Goal: Task Accomplishment & Management: Manage account settings

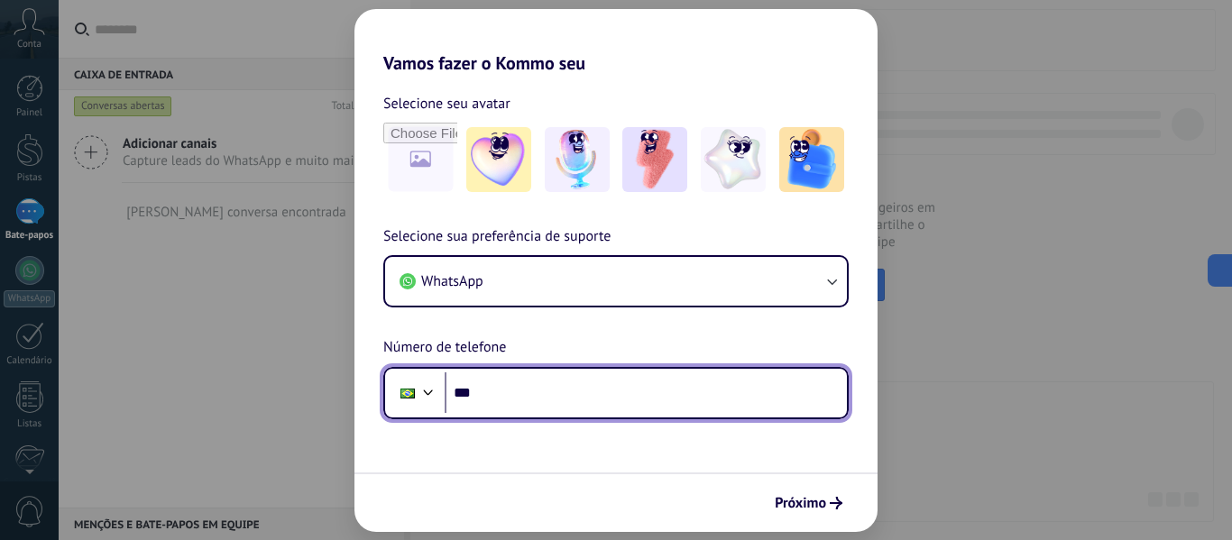
click at [645, 399] on input "***" at bounding box center [646, 393] width 402 height 41
type input "**********"
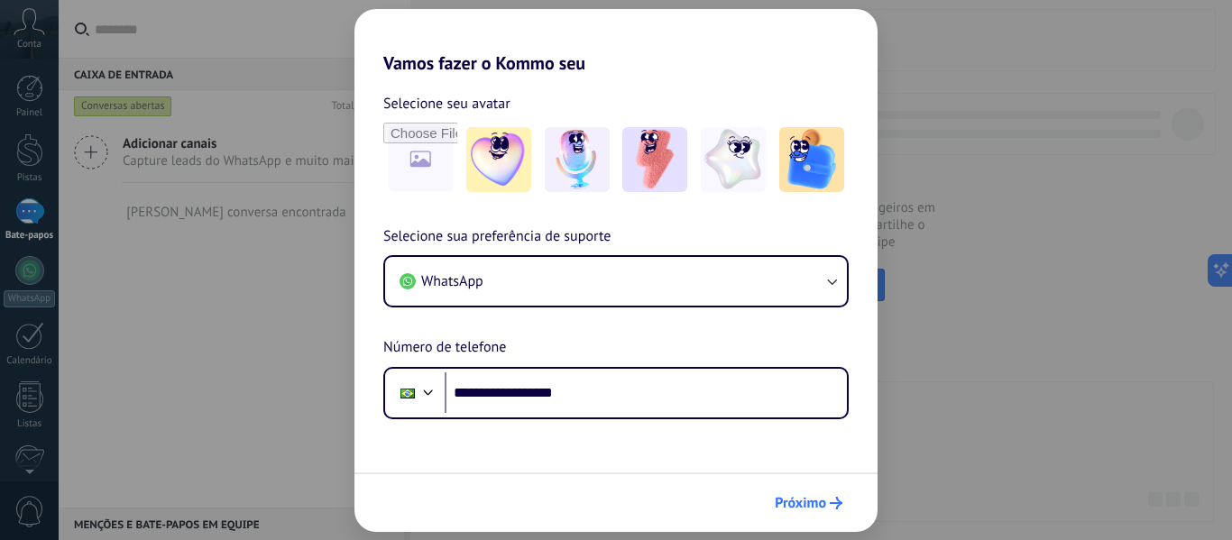
click at [825, 496] on font "Próximo" at bounding box center [800, 503] width 51 height 18
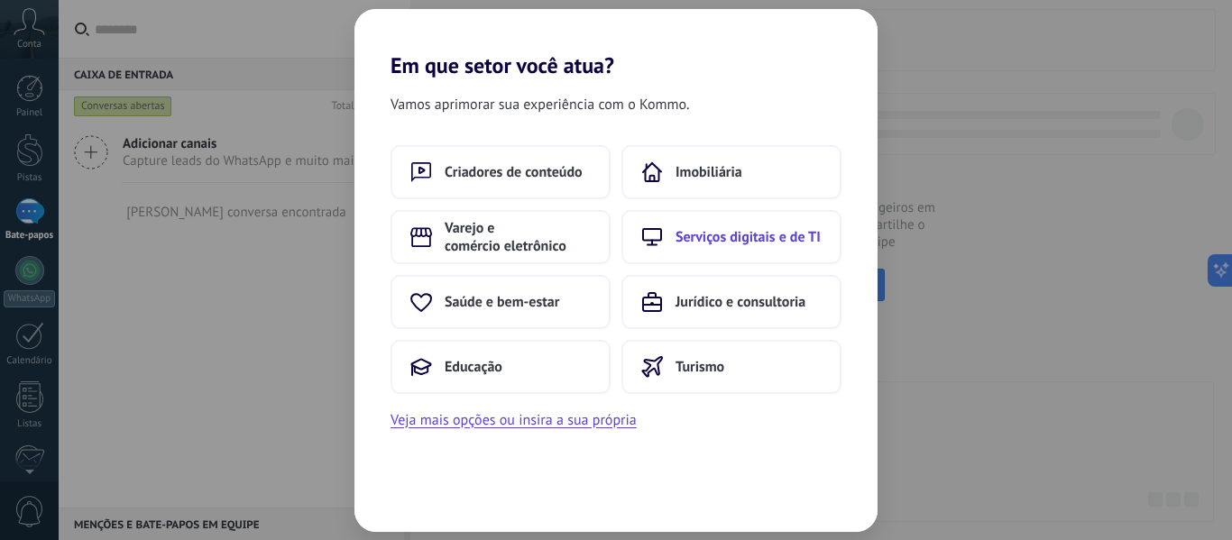
click at [728, 244] on font "Serviços digitais e de TI" at bounding box center [748, 237] width 145 height 18
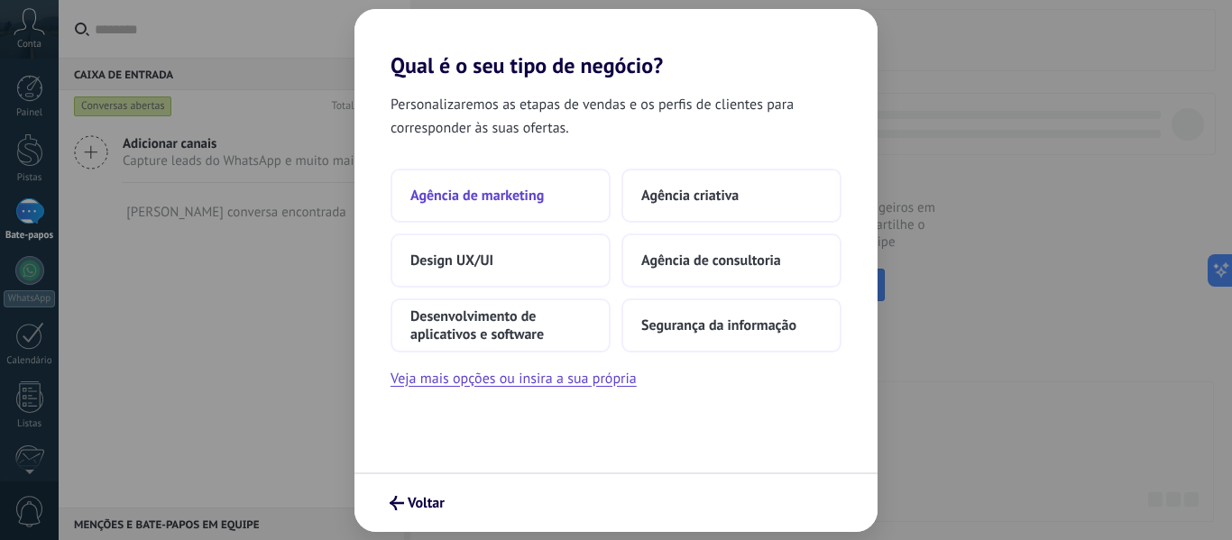
click at [474, 179] on button "Agência de marketing" at bounding box center [501, 196] width 220 height 54
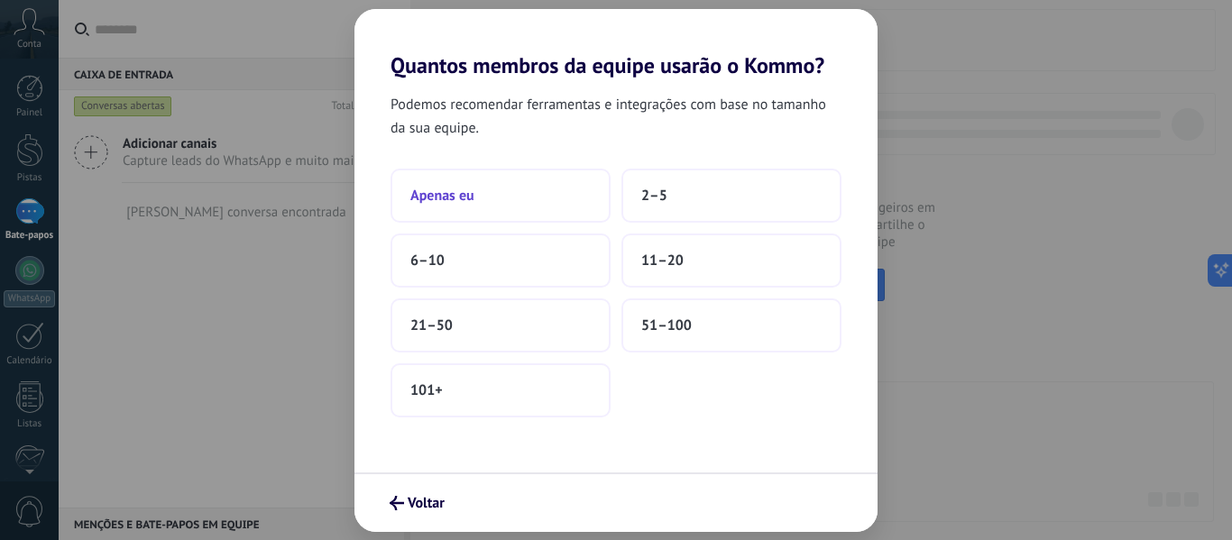
click at [497, 198] on button "Apenas eu" at bounding box center [501, 196] width 220 height 54
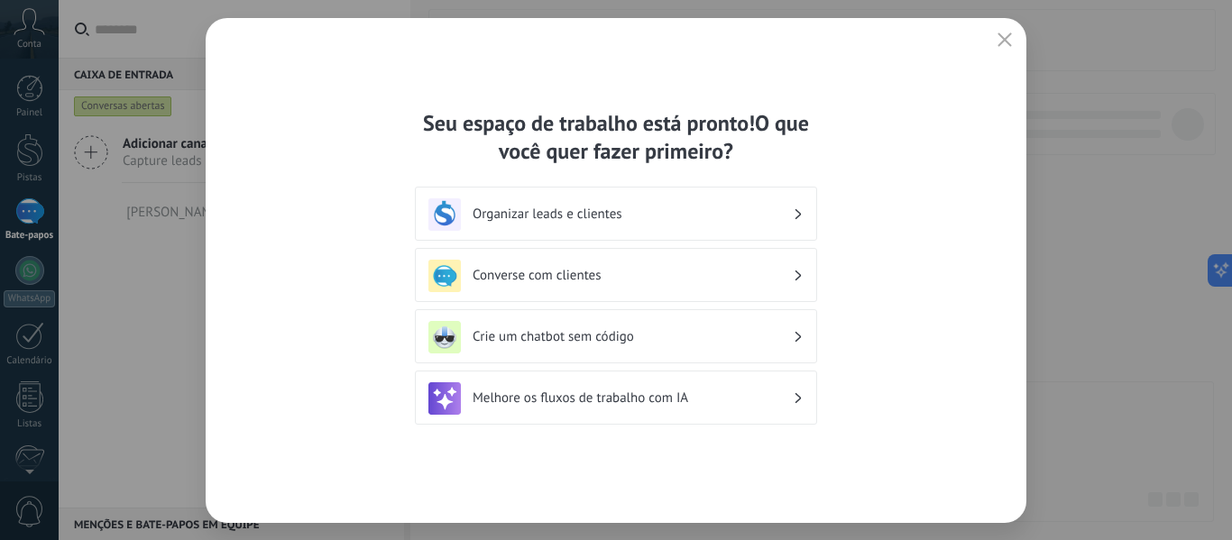
click at [1009, 31] on button "button" at bounding box center [1004, 40] width 23 height 25
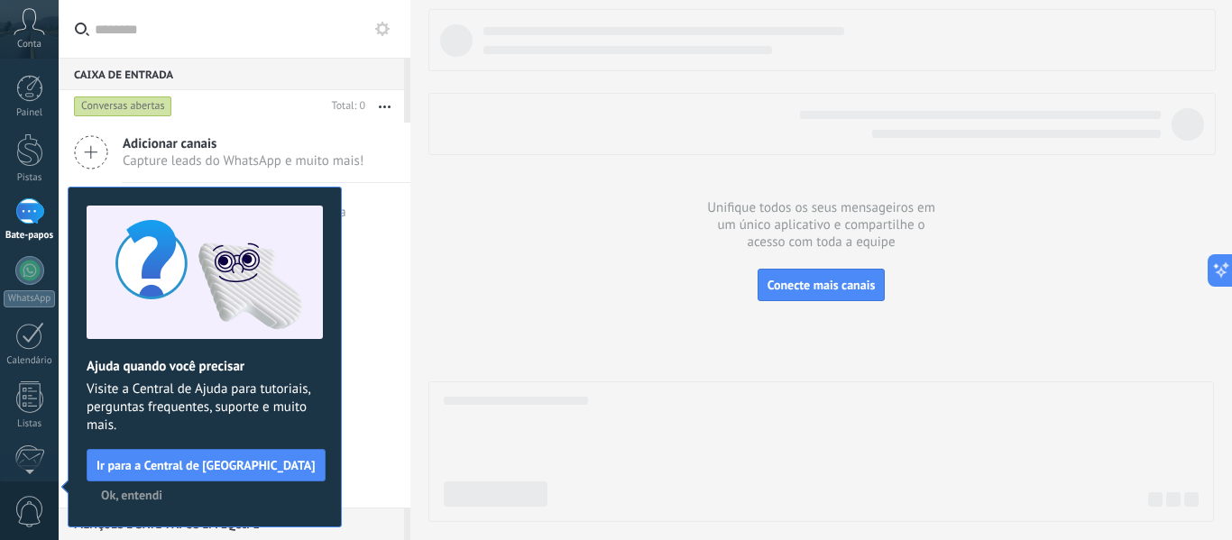
click at [134, 490] on font "Ok, entendi" at bounding box center [131, 495] width 61 height 16
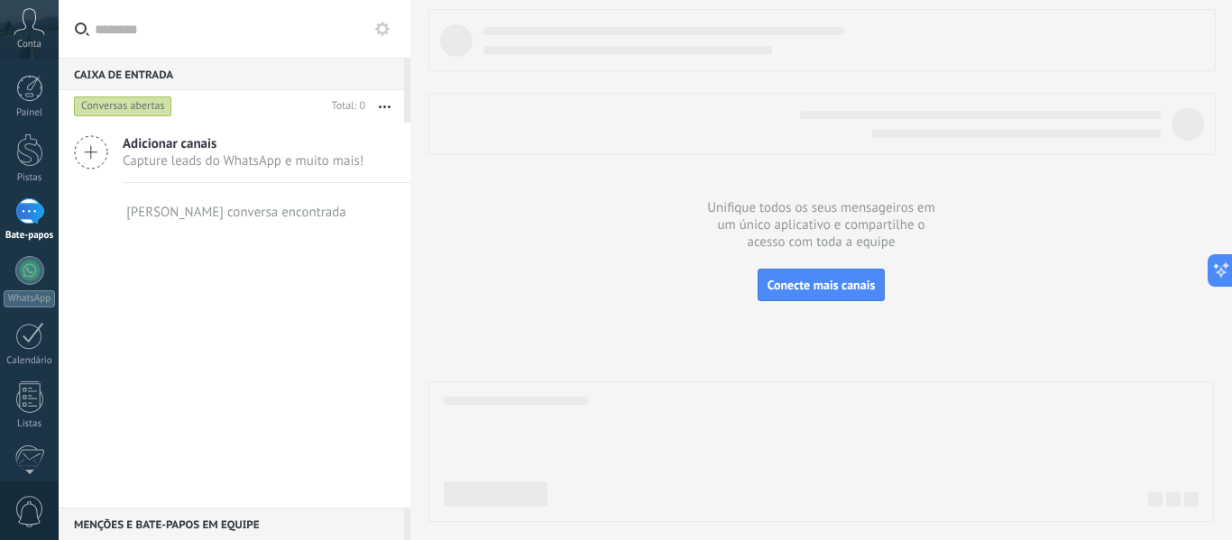
click at [115, 329] on div "Adicionar canais Capture leads do WhatsApp e muito mais! Nenhuma conversa encon…" at bounding box center [235, 315] width 352 height 385
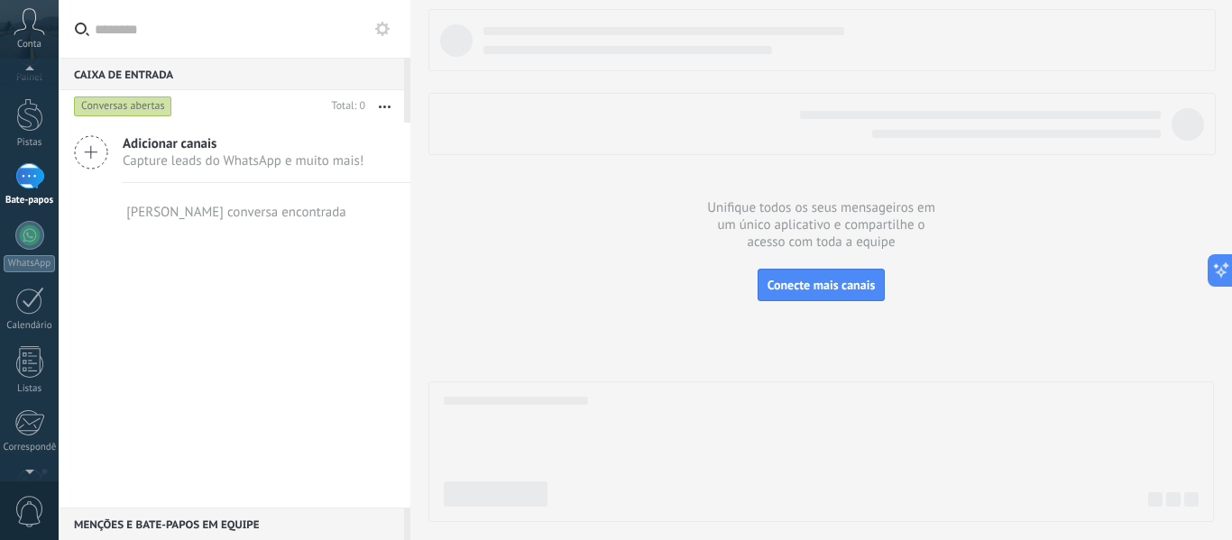
scroll to position [52, 0]
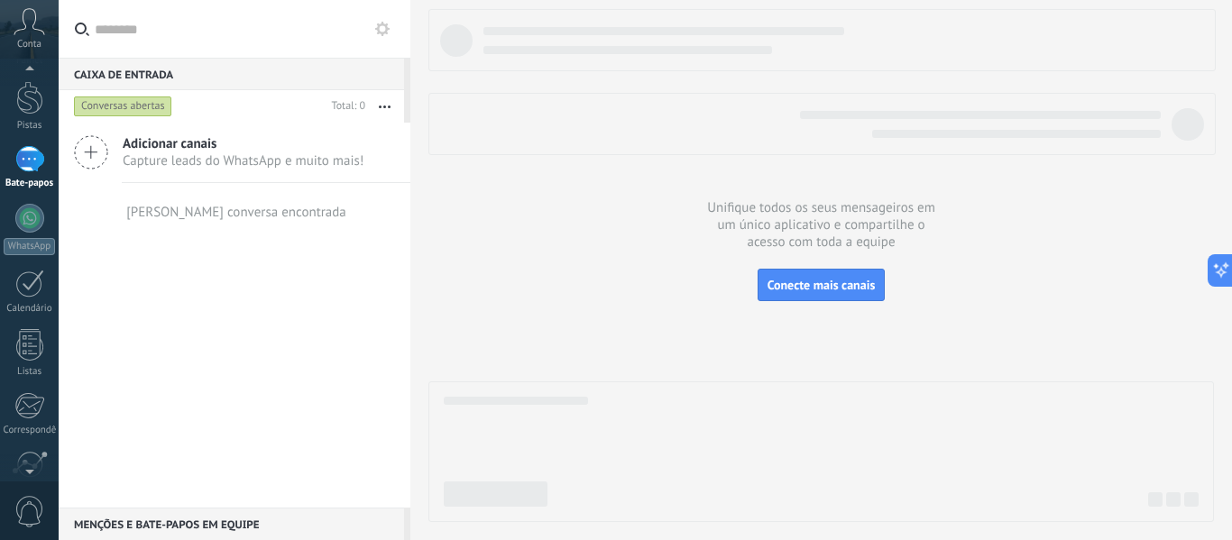
click at [52, 32] on div "Conta" at bounding box center [29, 29] width 59 height 59
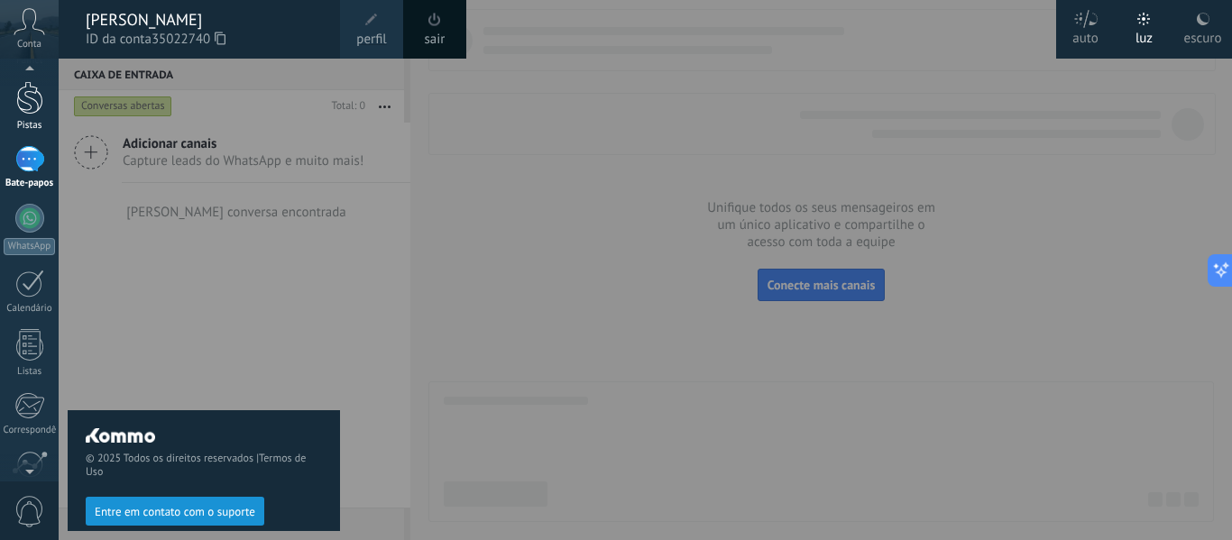
click at [22, 95] on div at bounding box center [29, 97] width 27 height 33
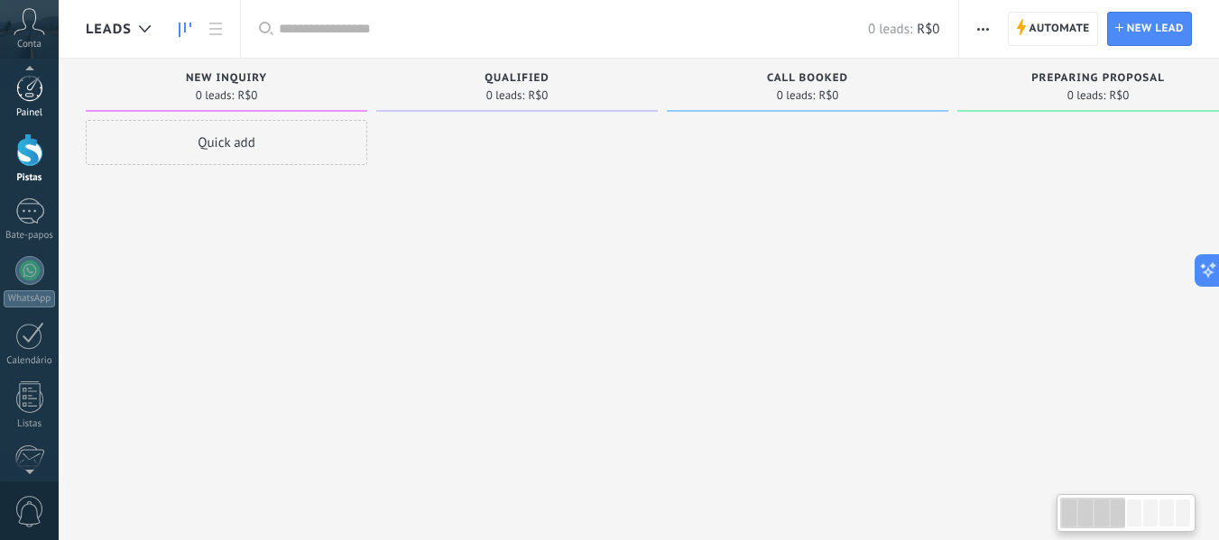
click at [31, 94] on div at bounding box center [29, 88] width 27 height 27
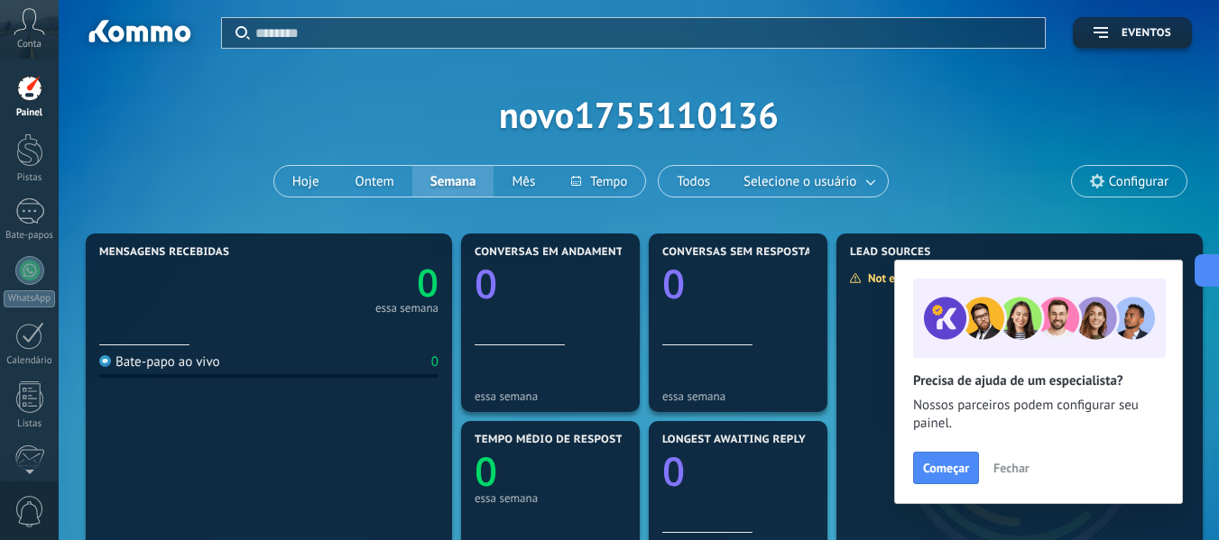
click at [685, 119] on div "Aplicar Eventos novo1755110136 Hoje Ontem Semana Mês Todos Selecione o usuário …" at bounding box center [639, 114] width 1106 height 229
click at [41, 33] on icon at bounding box center [30, 21] width 32 height 27
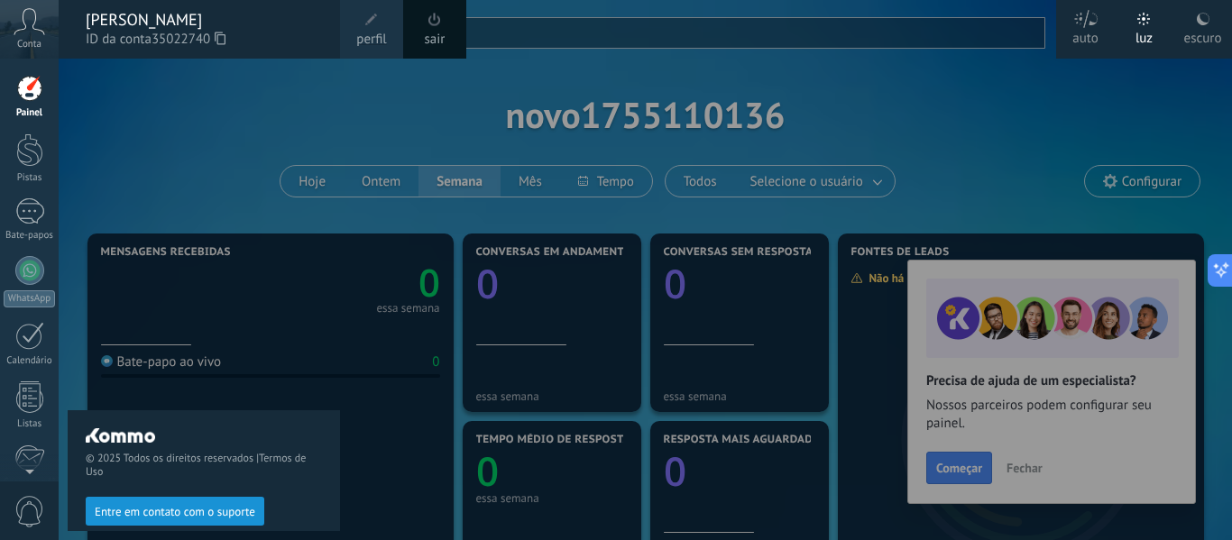
click at [373, 32] on font "perfil" at bounding box center [371, 39] width 30 height 17
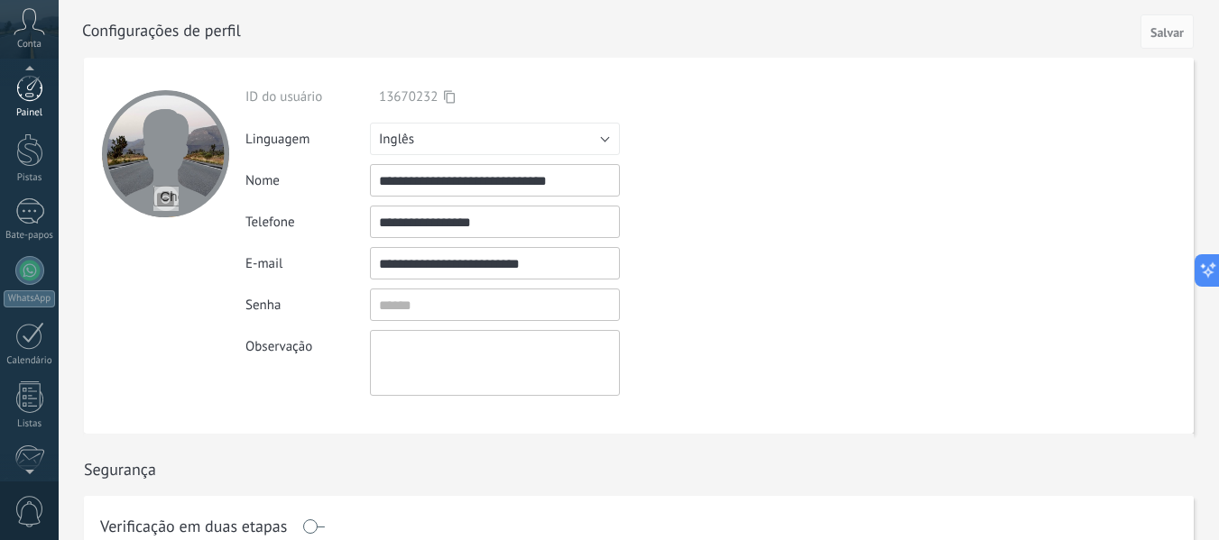
click at [23, 95] on div at bounding box center [29, 88] width 27 height 27
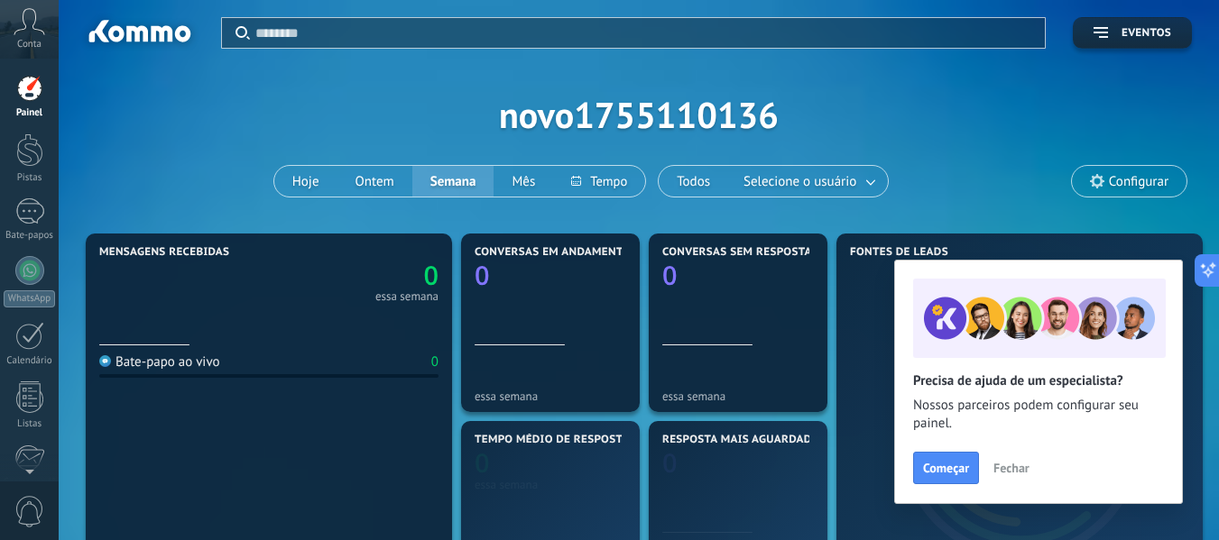
click at [1154, 162] on div "Aplicar Eventos novo1755110136 Hoje Ontem Semana Mês Todos Selecione o usuário …" at bounding box center [639, 114] width 1106 height 229
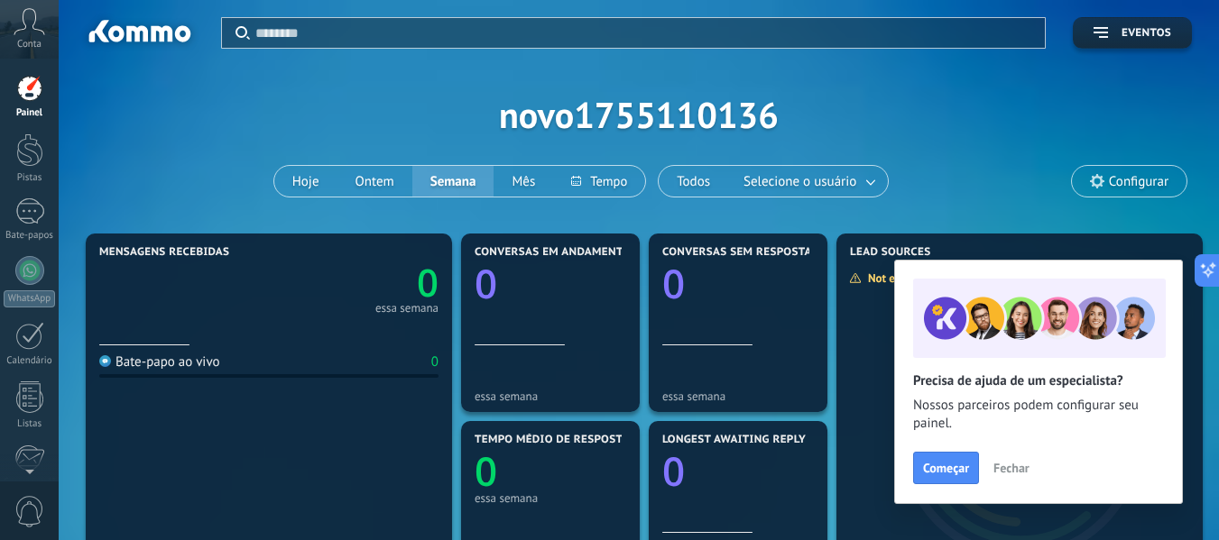
click at [1116, 185] on font "Configurar" at bounding box center [1139, 181] width 60 height 17
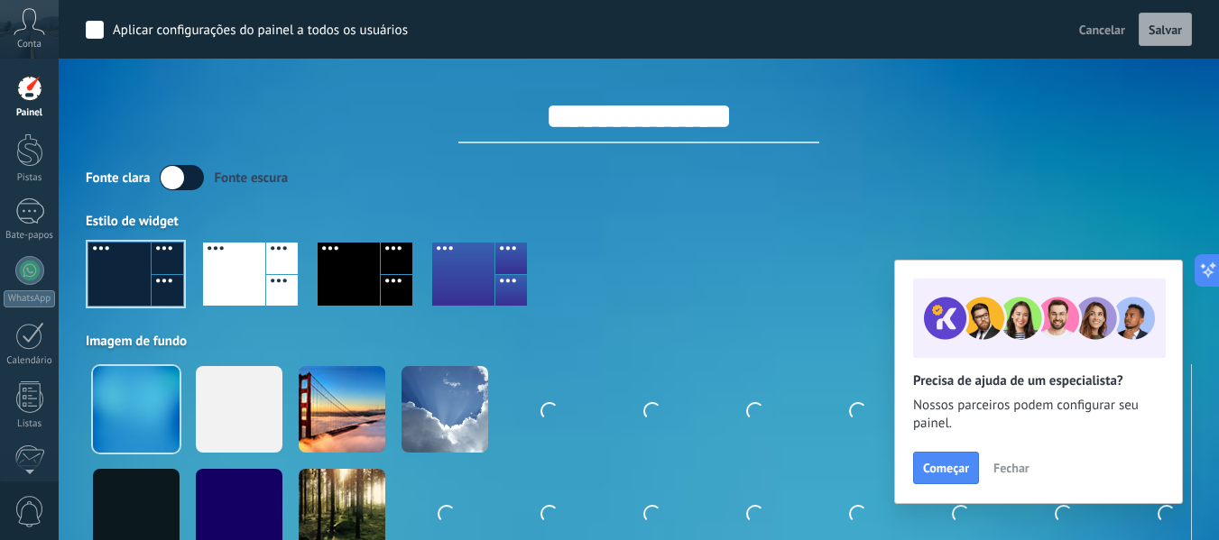
click at [651, 102] on input "**********" at bounding box center [638, 116] width 361 height 54
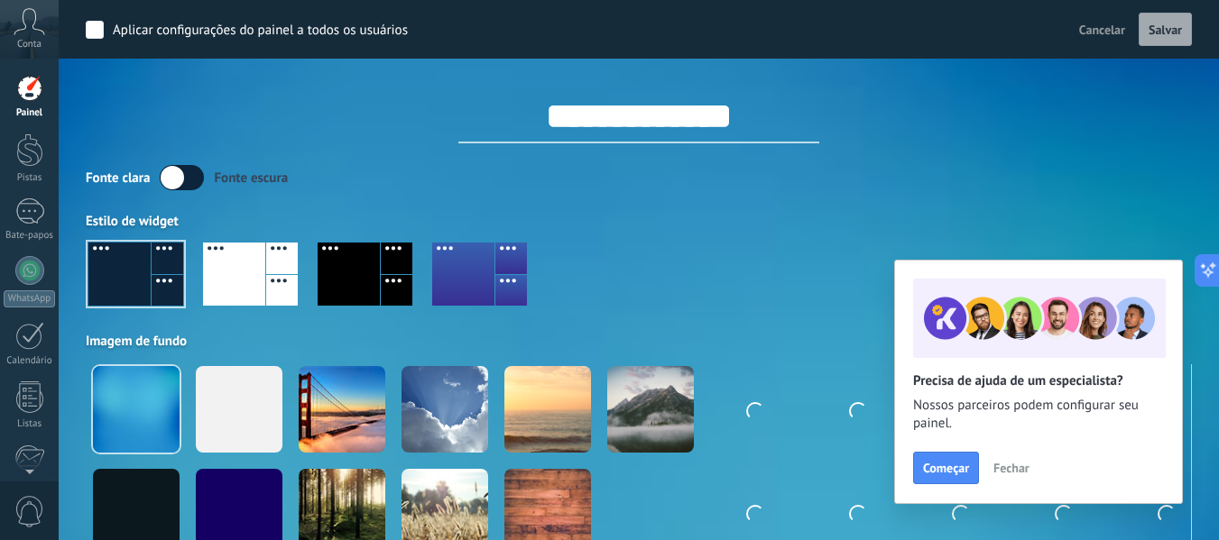
click at [651, 102] on input "**********" at bounding box center [638, 116] width 361 height 54
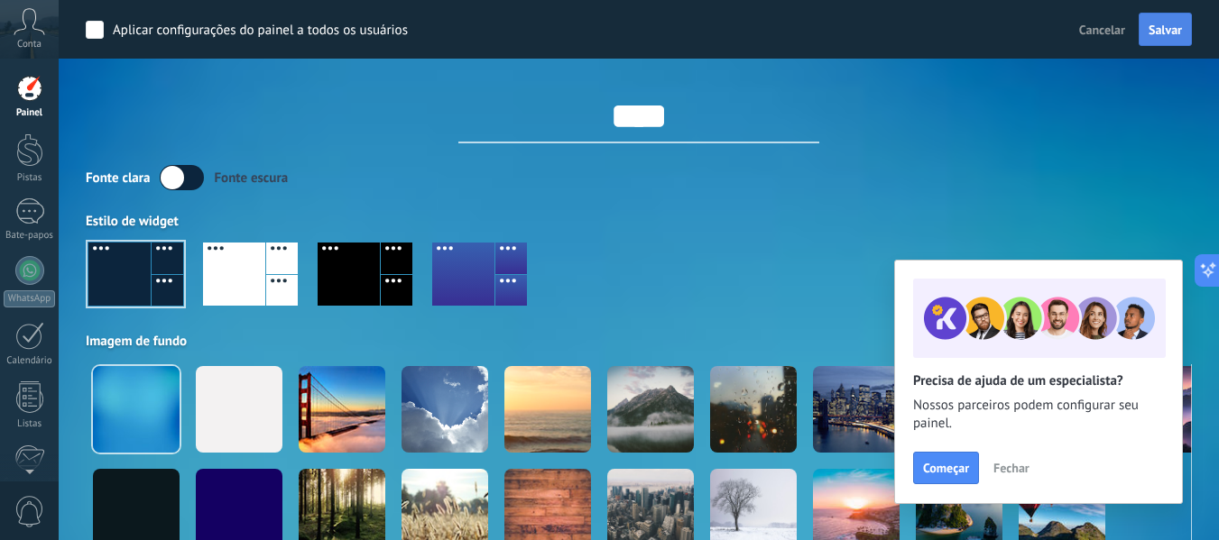
type input "****"
click at [1149, 21] on button "Salvar" at bounding box center [1164, 30] width 53 height 34
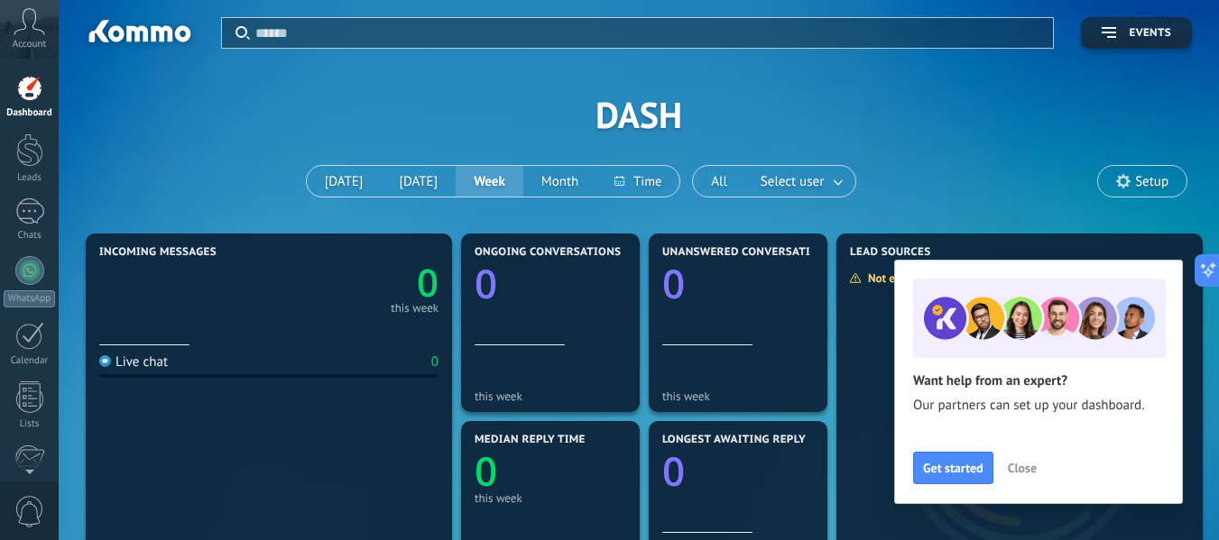
click at [836, 127] on div "Apply Events DASH Today Yesterday Week Month All Select user Setup" at bounding box center [639, 114] width 1106 height 229
click at [1020, 458] on button "Close" at bounding box center [1021, 468] width 45 height 27
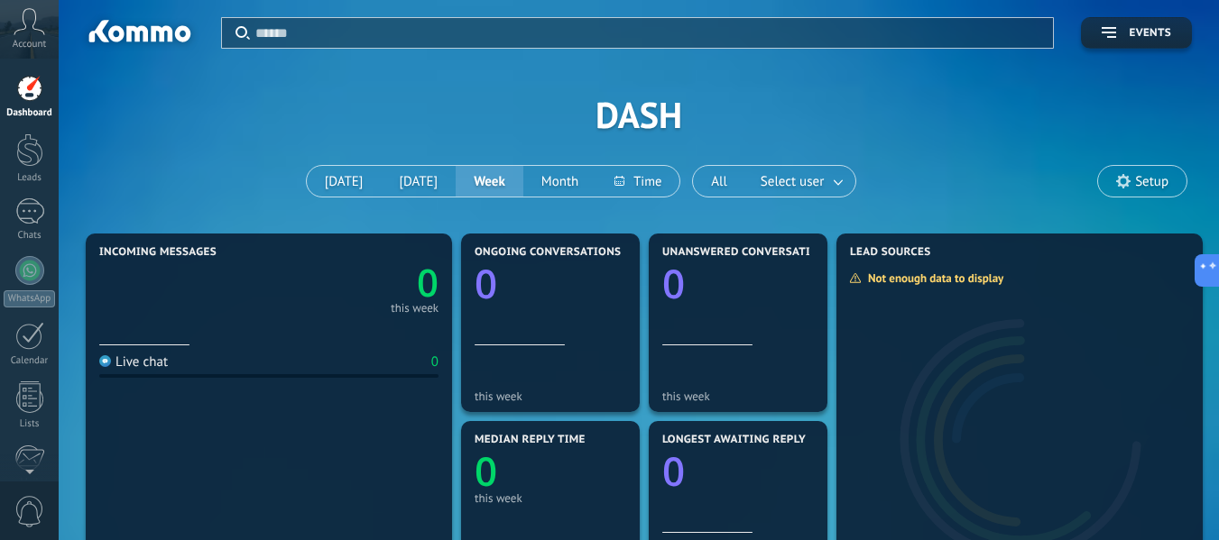
click at [28, 28] on icon at bounding box center [30, 21] width 32 height 27
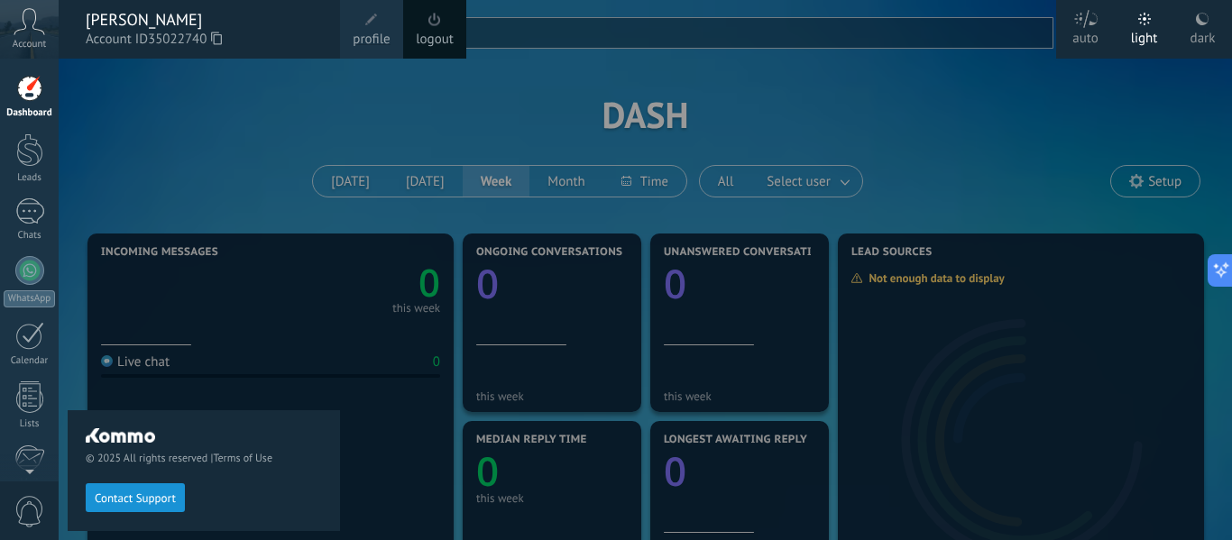
click at [395, 27] on link "profile" at bounding box center [371, 29] width 63 height 59
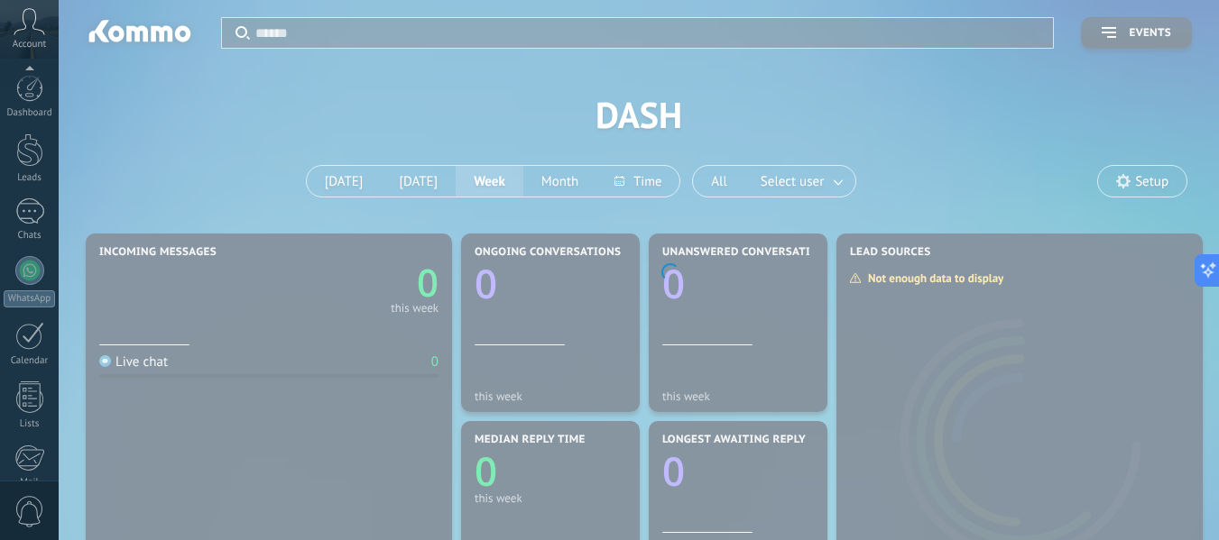
scroll to position [210, 0]
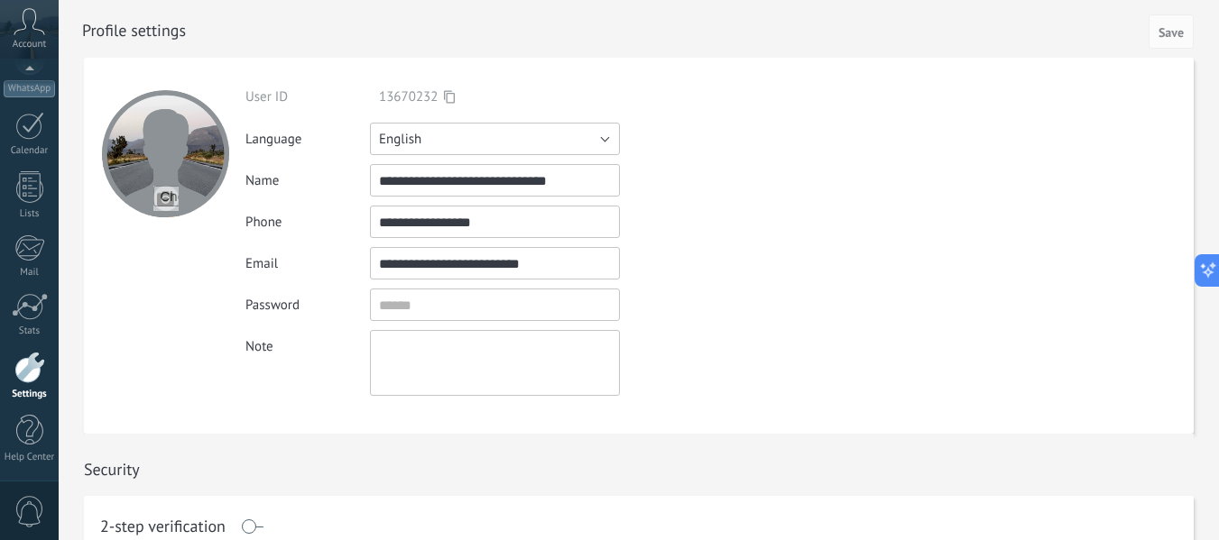
click at [453, 140] on button "English" at bounding box center [495, 139] width 250 height 32
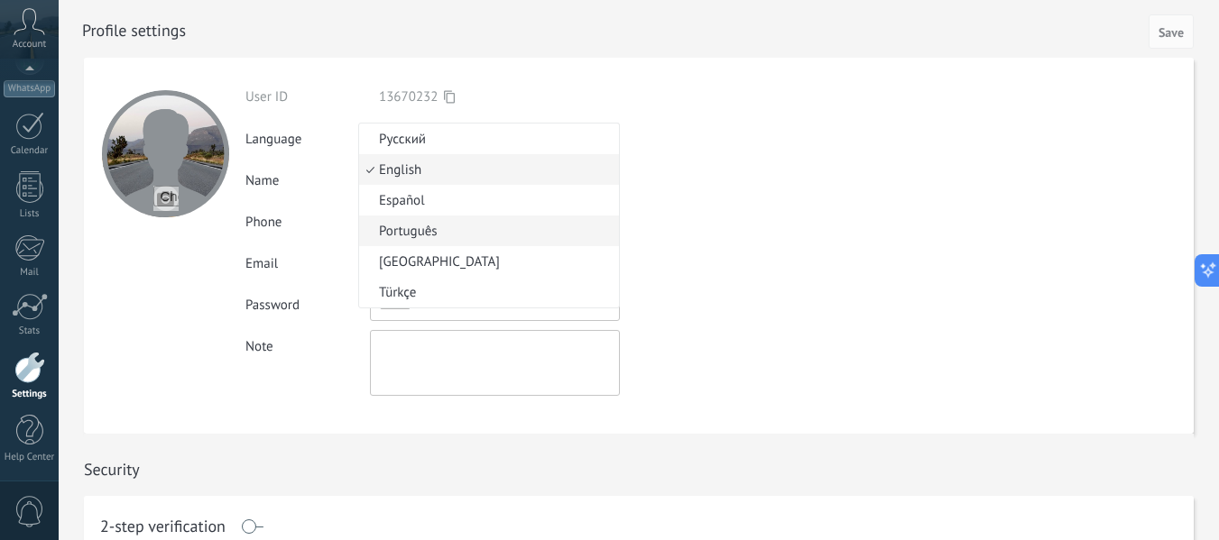
click at [465, 217] on li "Português" at bounding box center [489, 231] width 260 height 31
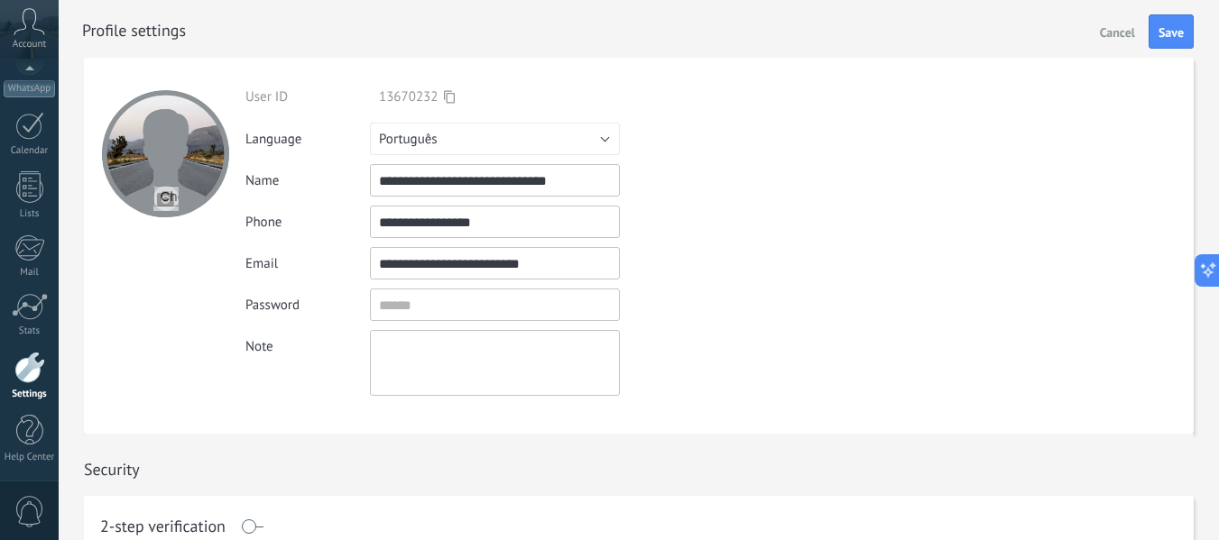
click at [1143, 28] on div "Cancel Save" at bounding box center [1142, 31] width 101 height 34
click at [1159, 31] on span "Save" at bounding box center [1170, 32] width 25 height 13
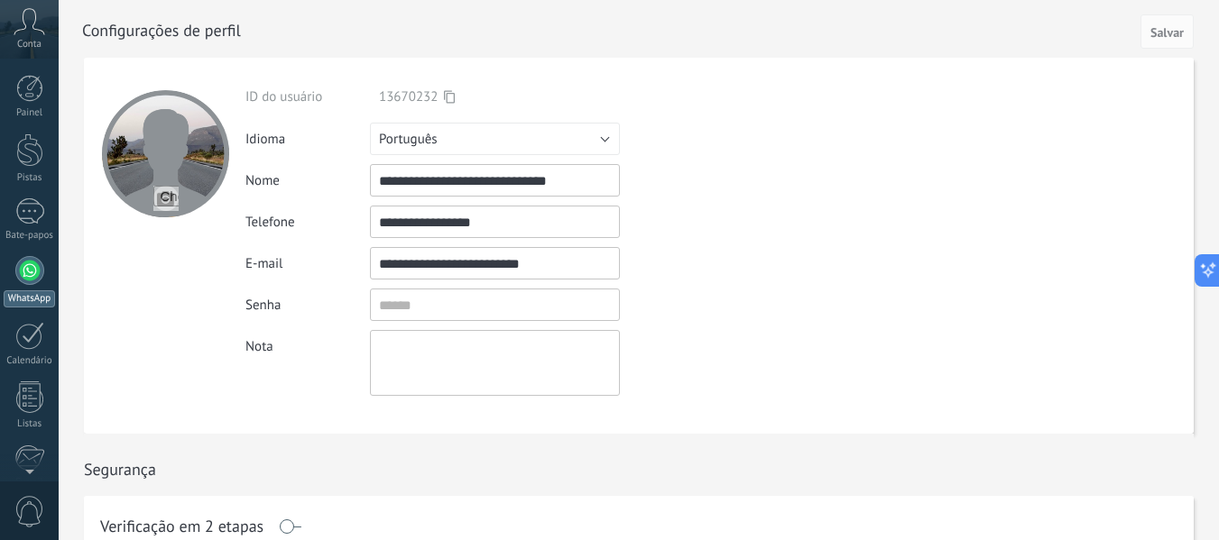
click at [12, 82] on div "Painel Pistas Bate-papos WhatsApp Clientes" at bounding box center [29, 383] width 59 height 617
click at [34, 92] on div at bounding box center [29, 88] width 27 height 27
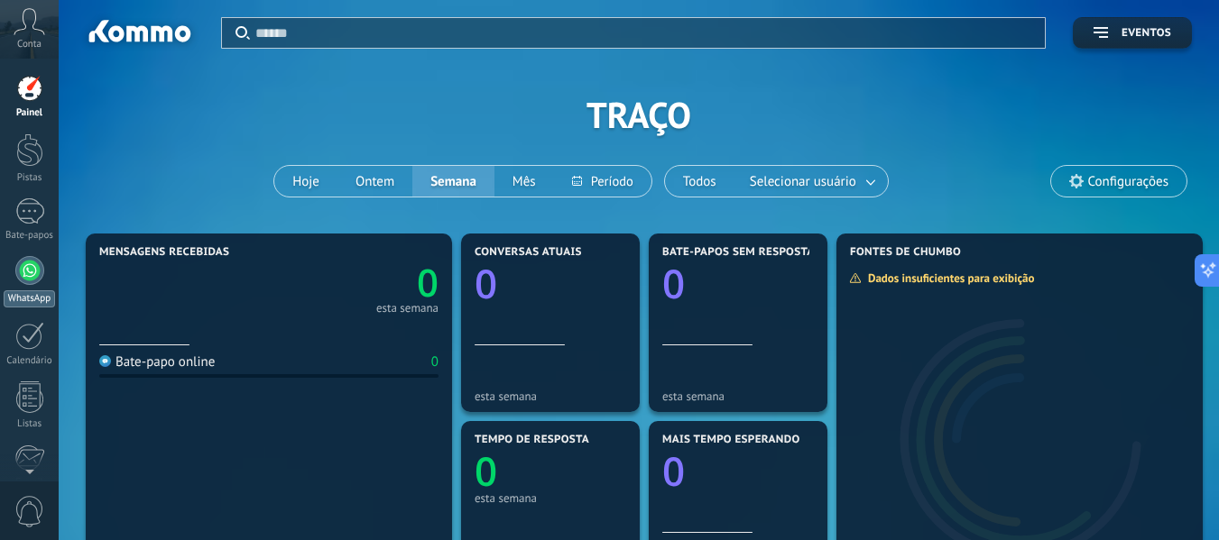
click at [37, 269] on div at bounding box center [29, 270] width 29 height 29
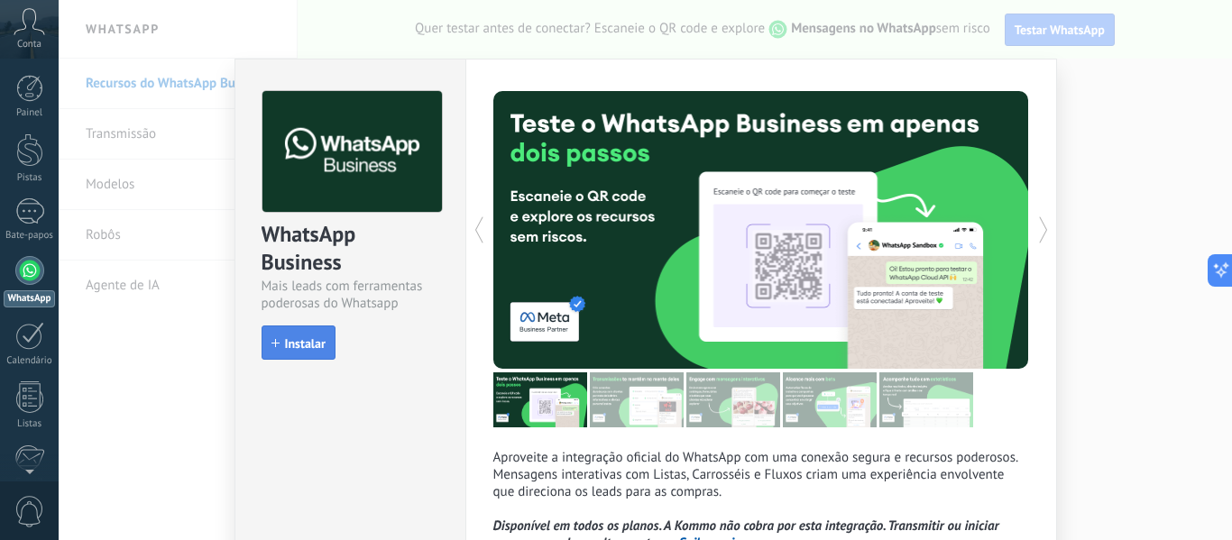
click at [301, 345] on font "Instalar" at bounding box center [305, 344] width 41 height 16
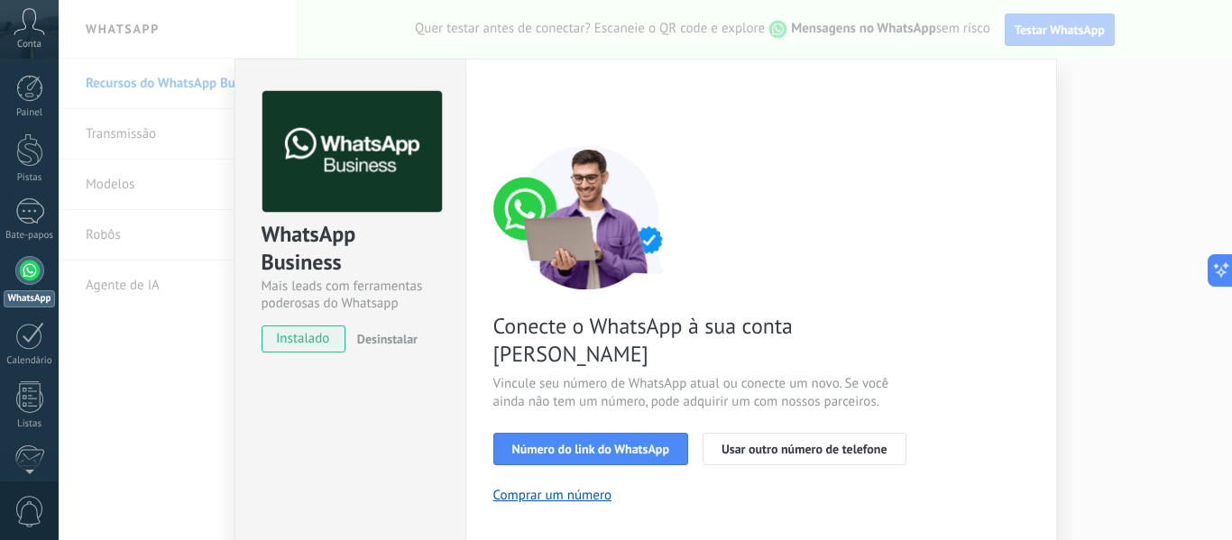
click at [1166, 3] on div "WhatsApp Business Mais leads com ferramentas poderosas do Whatsapp instalado De…" at bounding box center [646, 270] width 1174 height 540
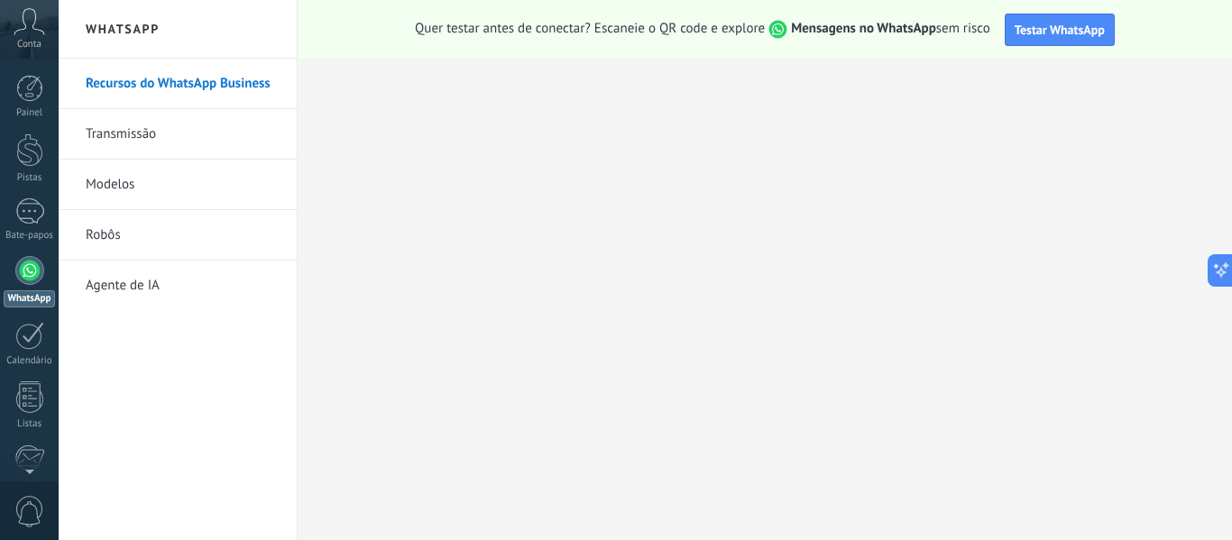
click at [111, 147] on link "Transmissão" at bounding box center [182, 134] width 193 height 51
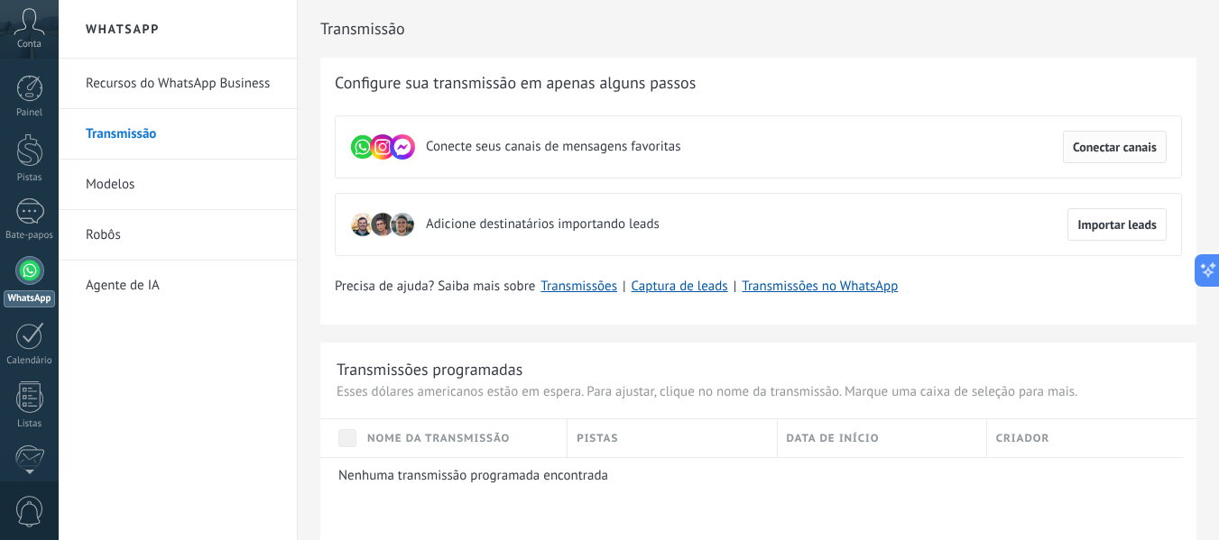
click at [1096, 150] on font "Conectar canais" at bounding box center [1115, 147] width 84 height 16
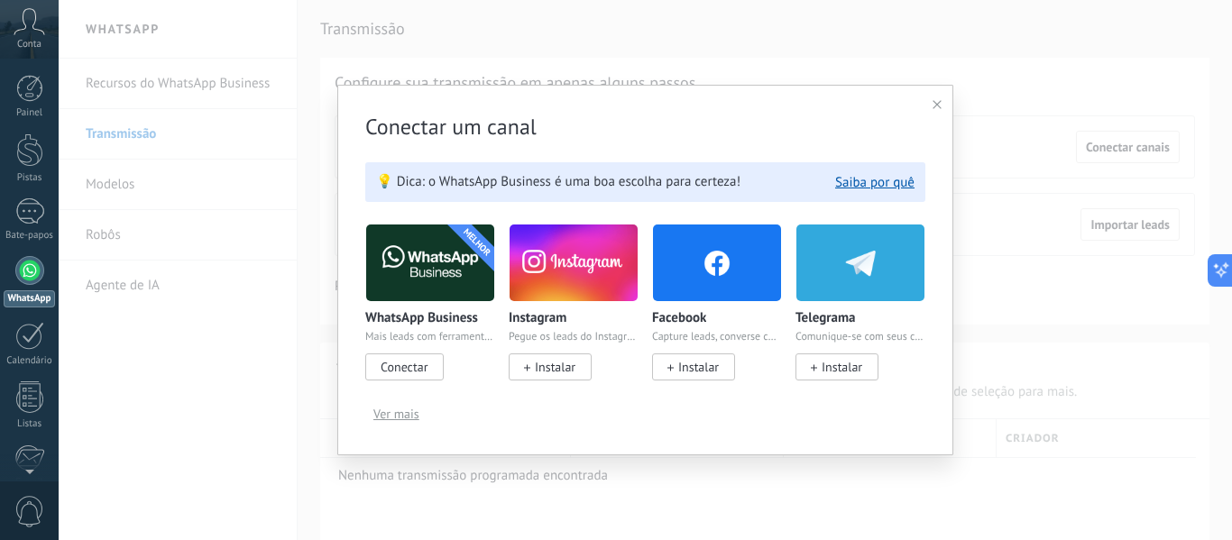
click at [388, 418] on font "Ver mais" at bounding box center [396, 414] width 46 height 16
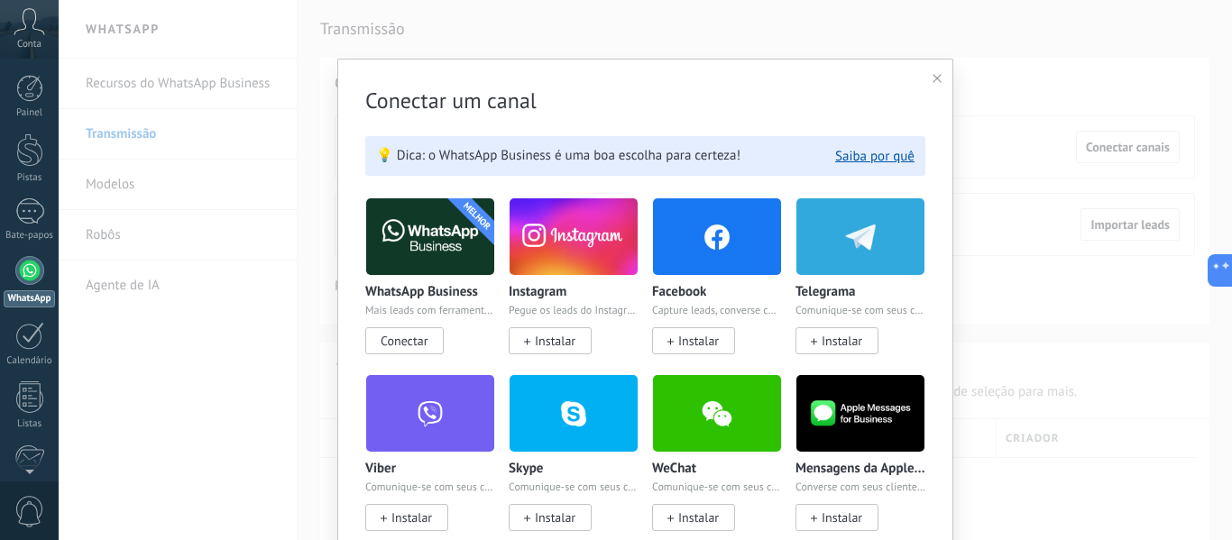
click at [933, 87] on div at bounding box center [937, 78] width 9 height 17
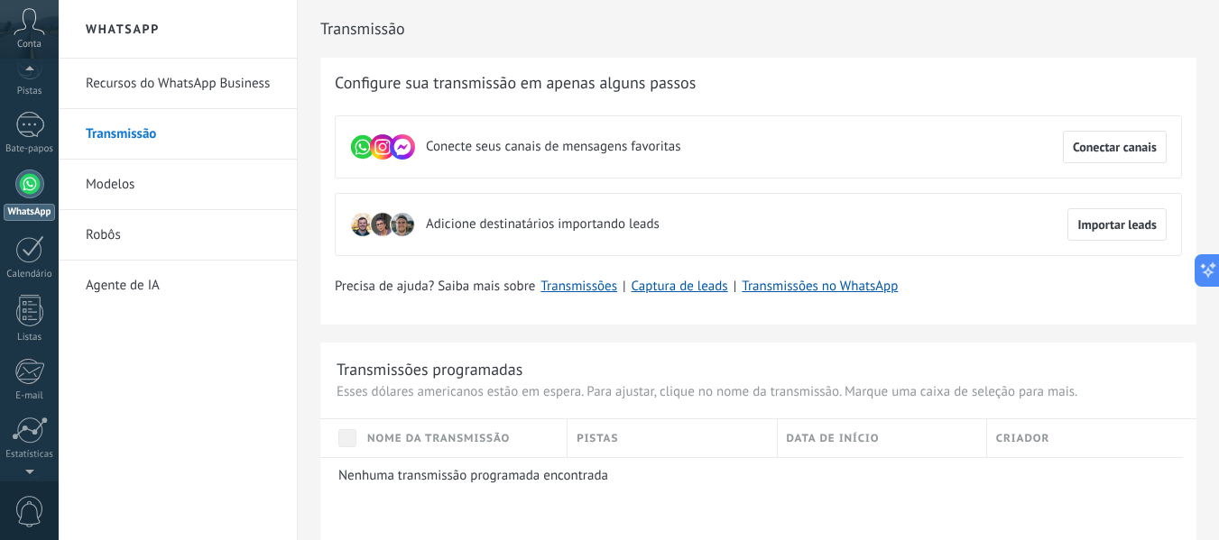
scroll to position [210, 0]
click at [18, 379] on div at bounding box center [29, 368] width 31 height 32
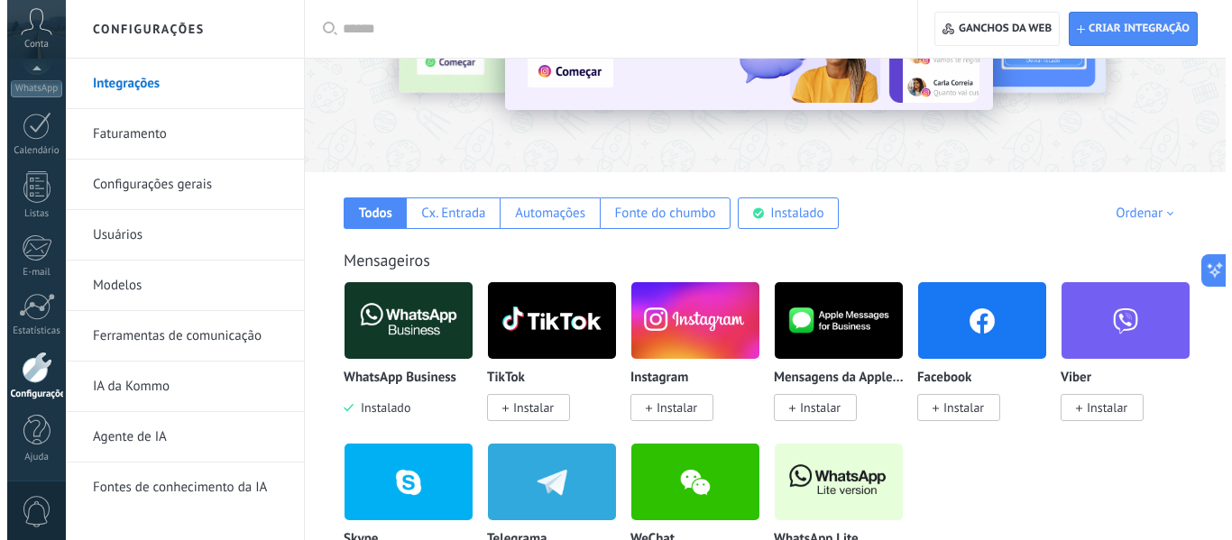
scroll to position [271, 0]
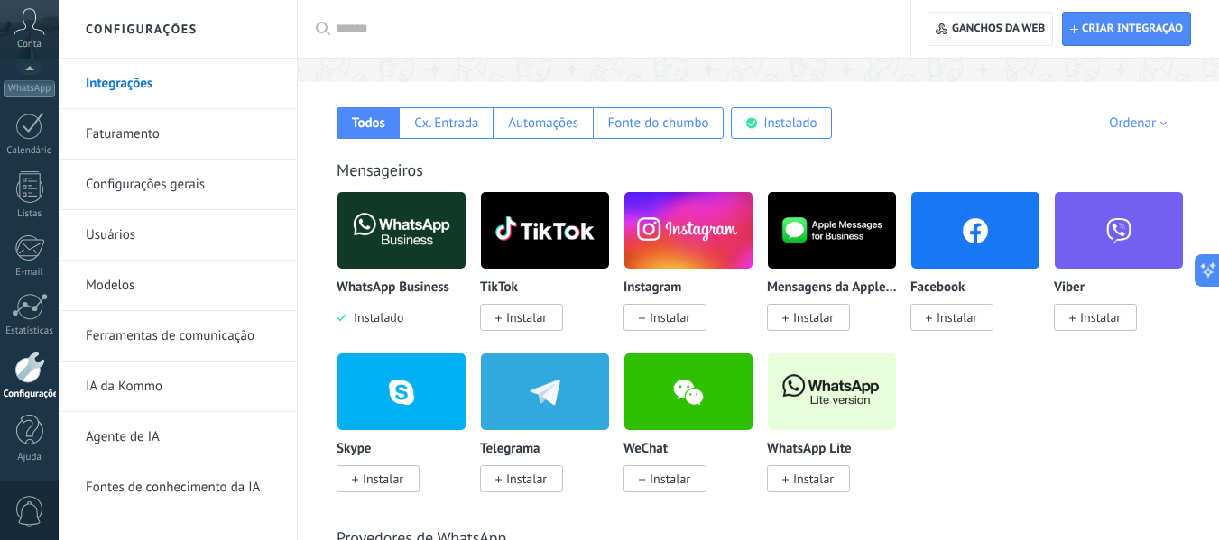
click at [866, 419] on img at bounding box center [832, 391] width 128 height 87
click at [843, 408] on img at bounding box center [832, 391] width 128 height 87
click at [826, 490] on span "Instalar" at bounding box center [808, 478] width 83 height 27
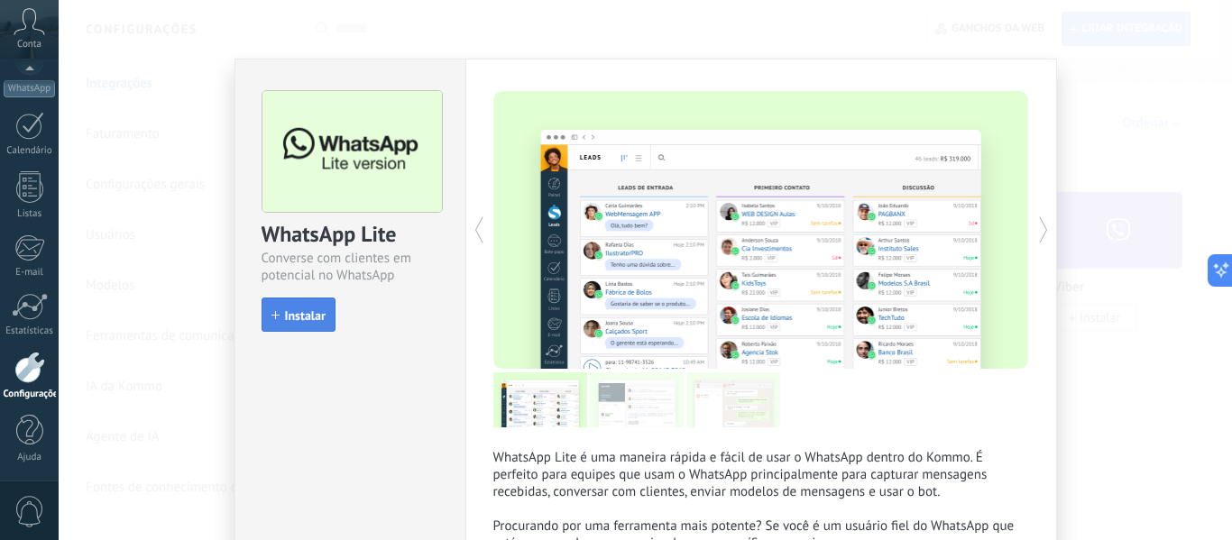
click at [285, 308] on font "Instalar" at bounding box center [305, 316] width 41 height 16
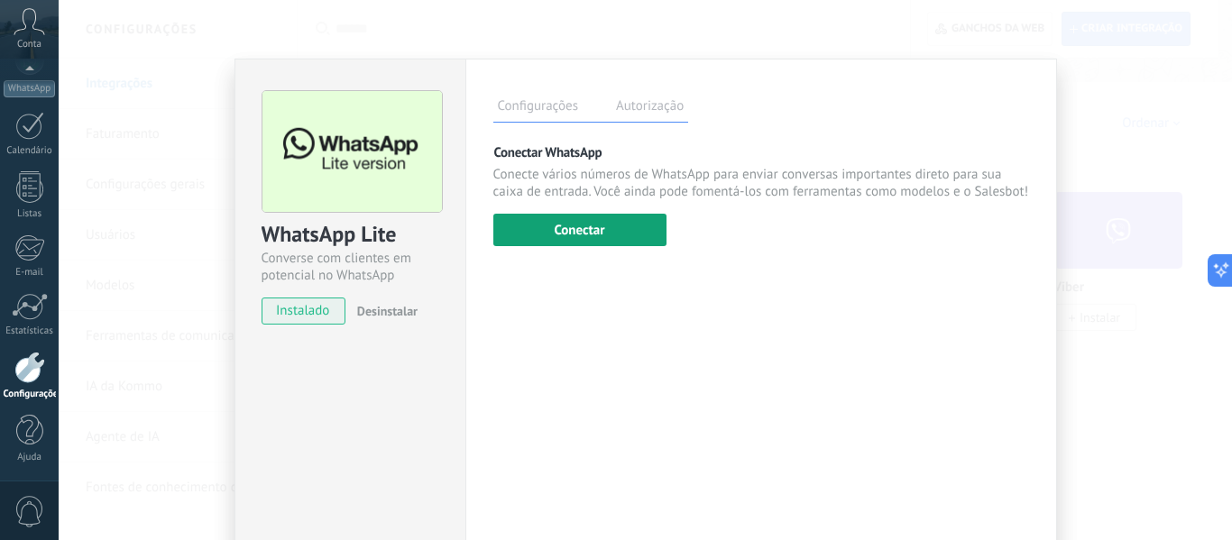
click at [548, 235] on button "Conectar" at bounding box center [579, 230] width 173 height 32
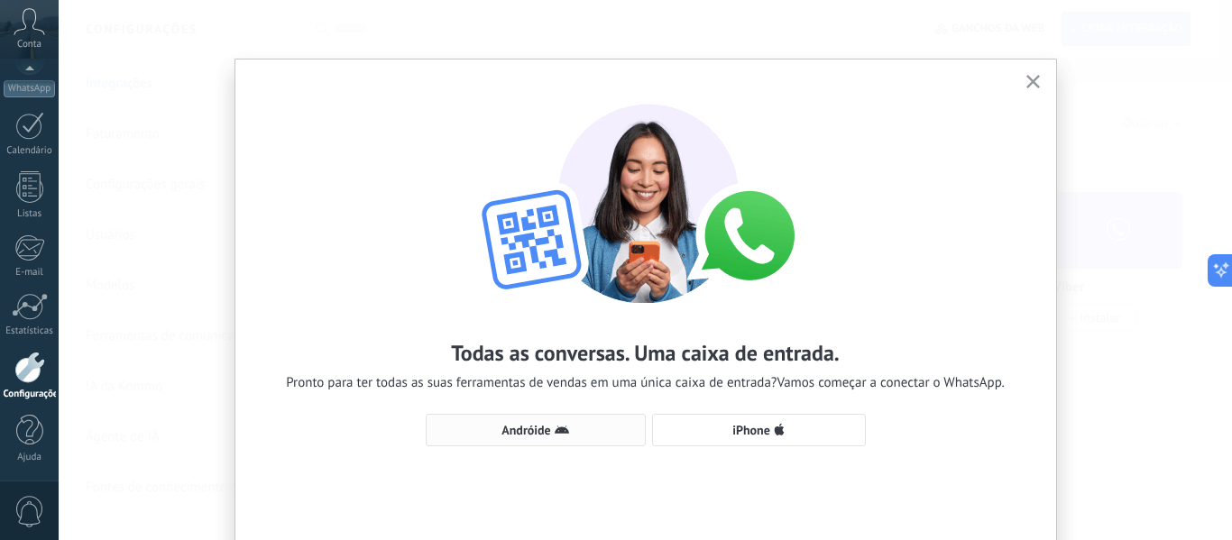
click at [532, 432] on font "Andróide" at bounding box center [527, 430] width 50 height 16
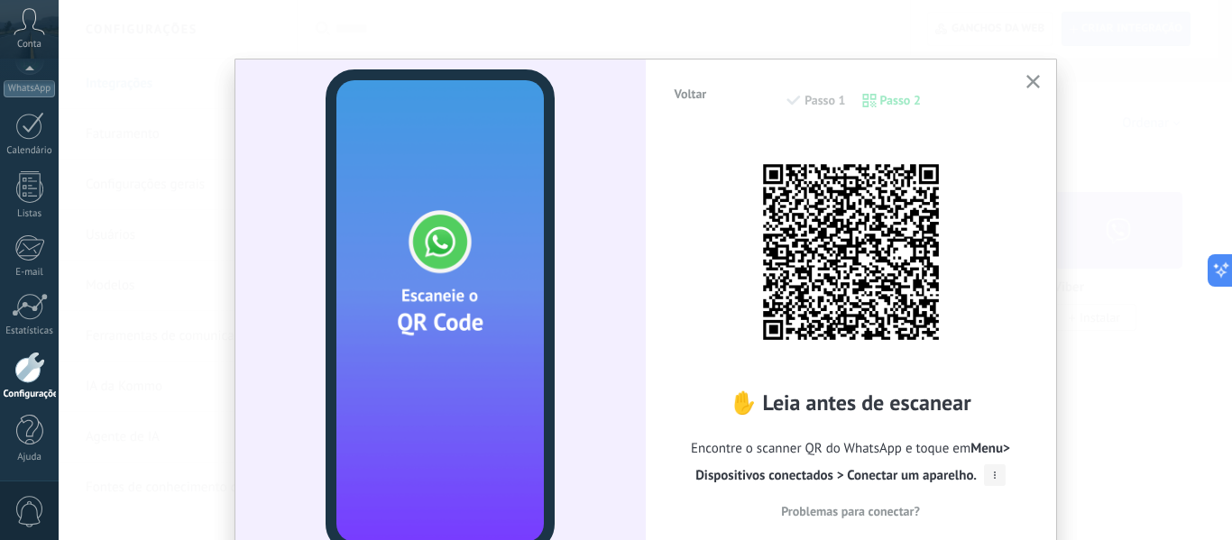
click at [791, 289] on img at bounding box center [850, 251] width 198 height 198
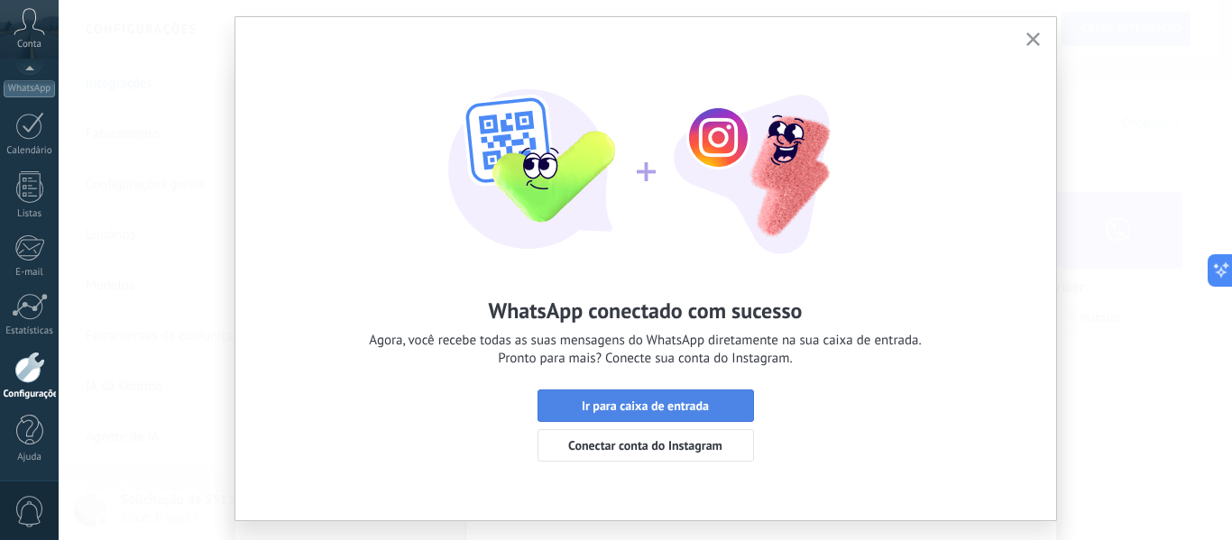
scroll to position [82, 0]
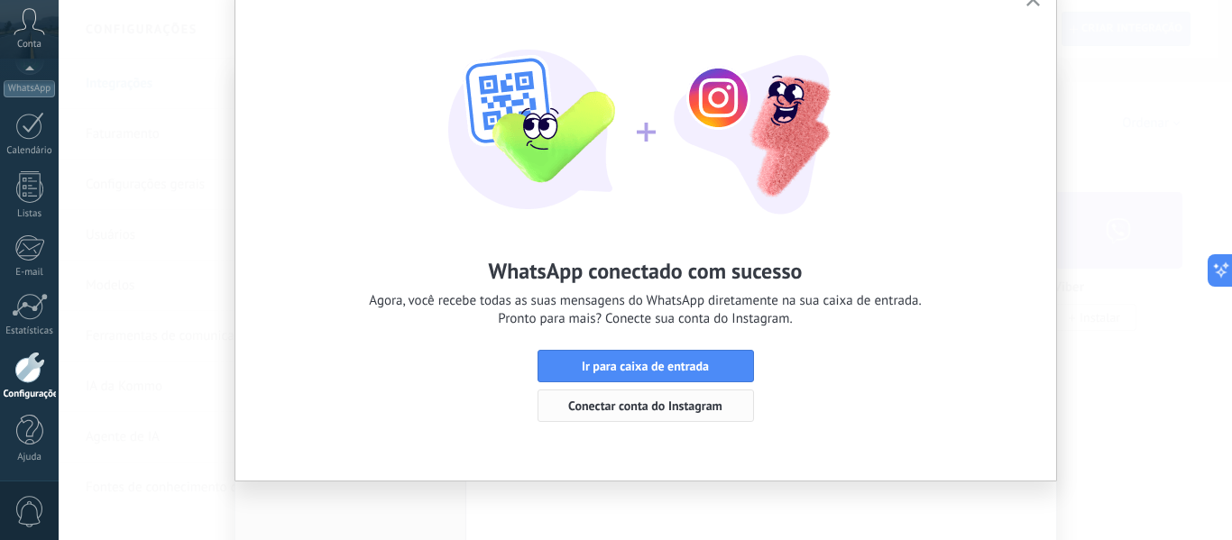
click at [721, 407] on span "Conectar conta do Instagram" at bounding box center [646, 406] width 197 height 13
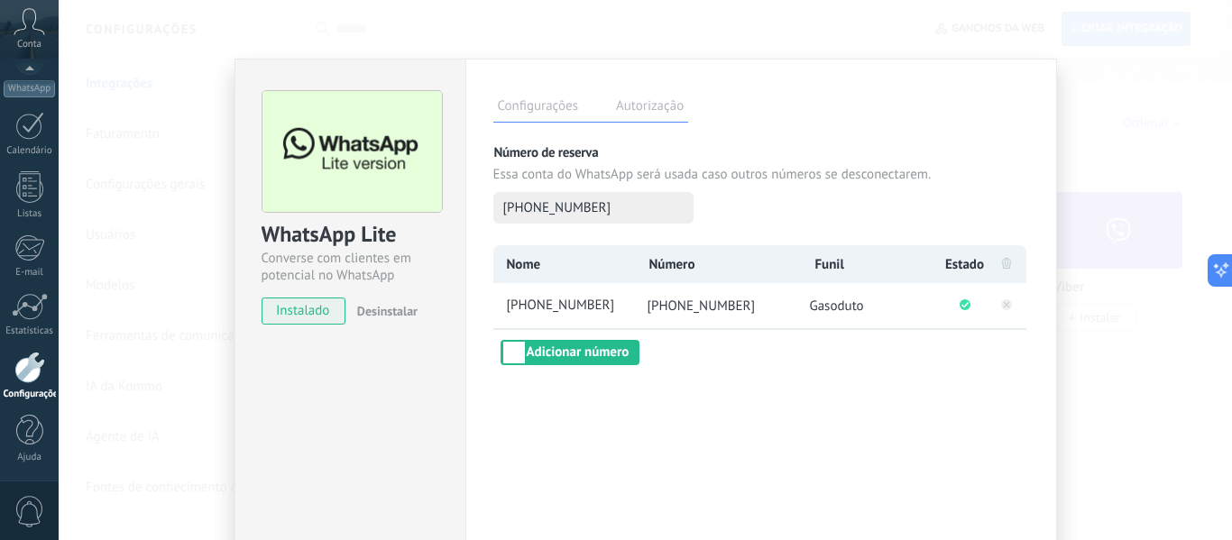
scroll to position [0, 0]
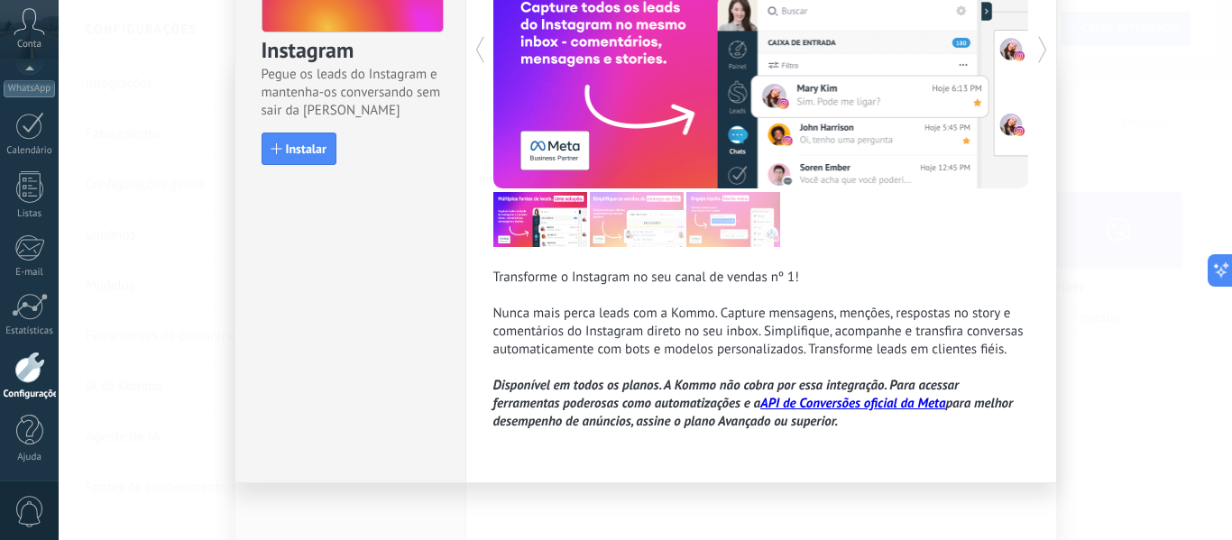
click at [308, 143] on font "Instalar" at bounding box center [306, 149] width 41 height 16
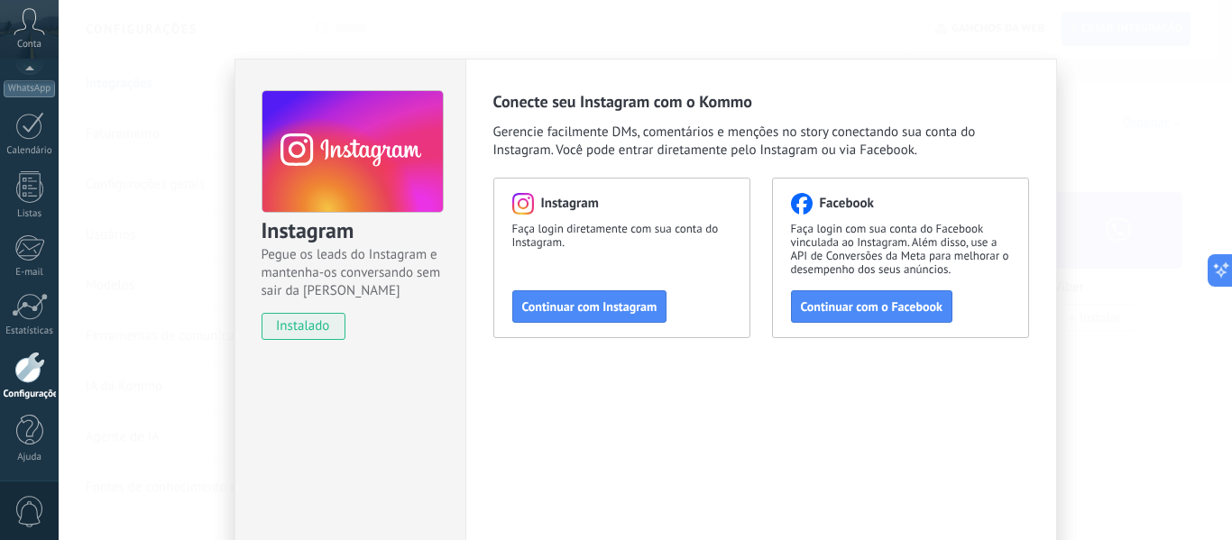
click at [622, 306] on font "Continuar com Instagram" at bounding box center [589, 307] width 135 height 16
click at [835, 298] on button "Continuar com o Facebook" at bounding box center [871, 306] width 161 height 32
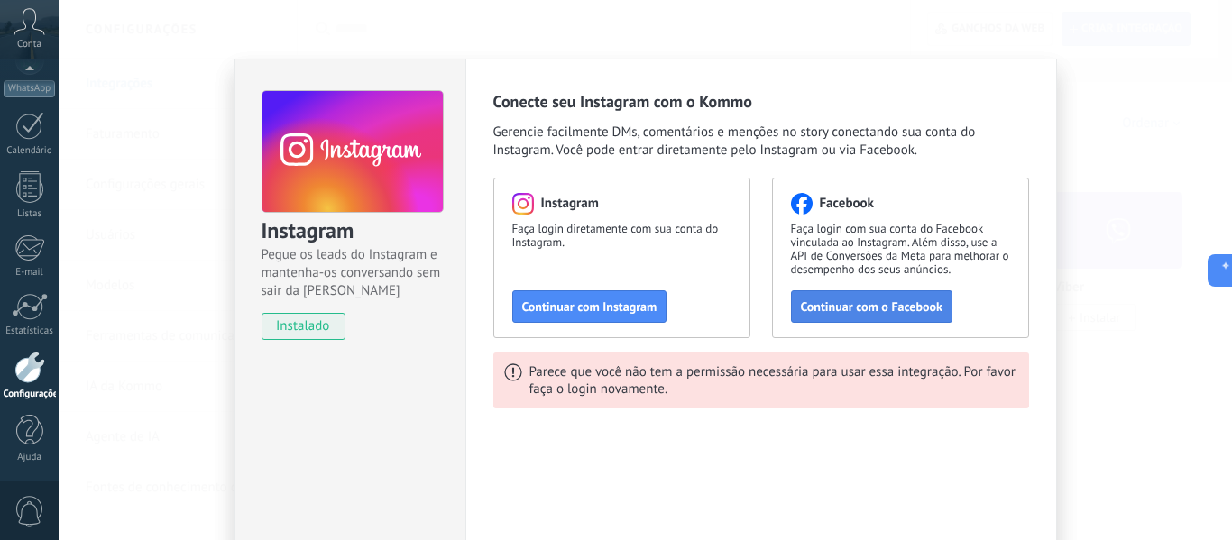
click at [839, 318] on button "Continuar com o Facebook" at bounding box center [871, 306] width 161 height 32
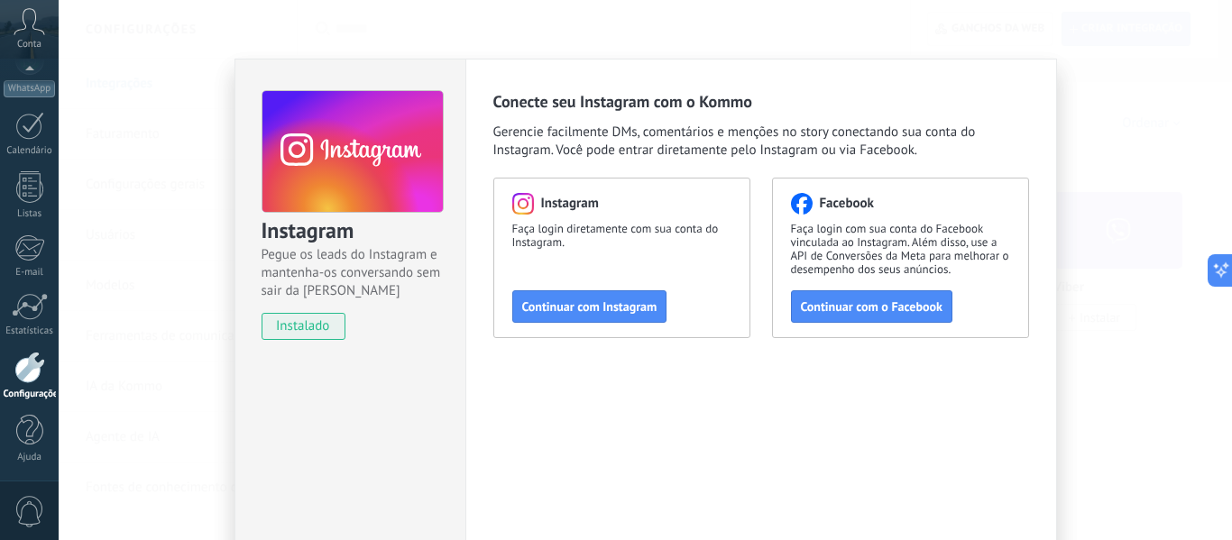
click at [244, 285] on div "Instagram Pegue os leads do Instagram e mantenha-os conversando sem sair da Kom…" at bounding box center [350, 207] width 230 height 295
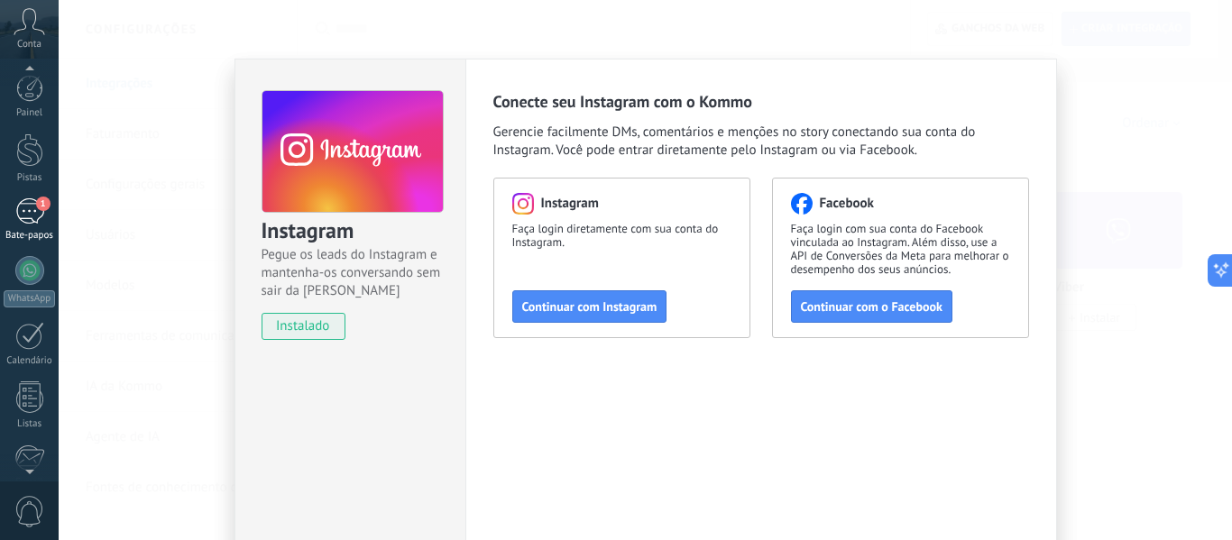
click at [33, 217] on div "1" at bounding box center [29, 211] width 29 height 26
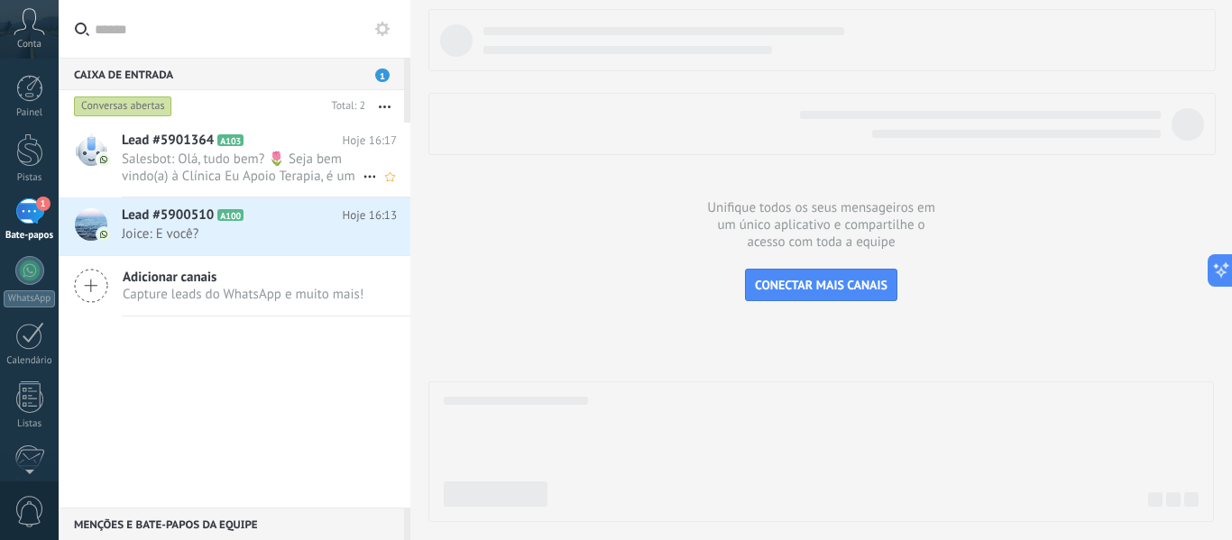
click at [245, 171] on font "Salesbot: Olá, tudo bem? 🌷 Seja bem vindo(a) à Clínica Eu Apoio Terapia, é um p…" at bounding box center [240, 236] width 237 height 171
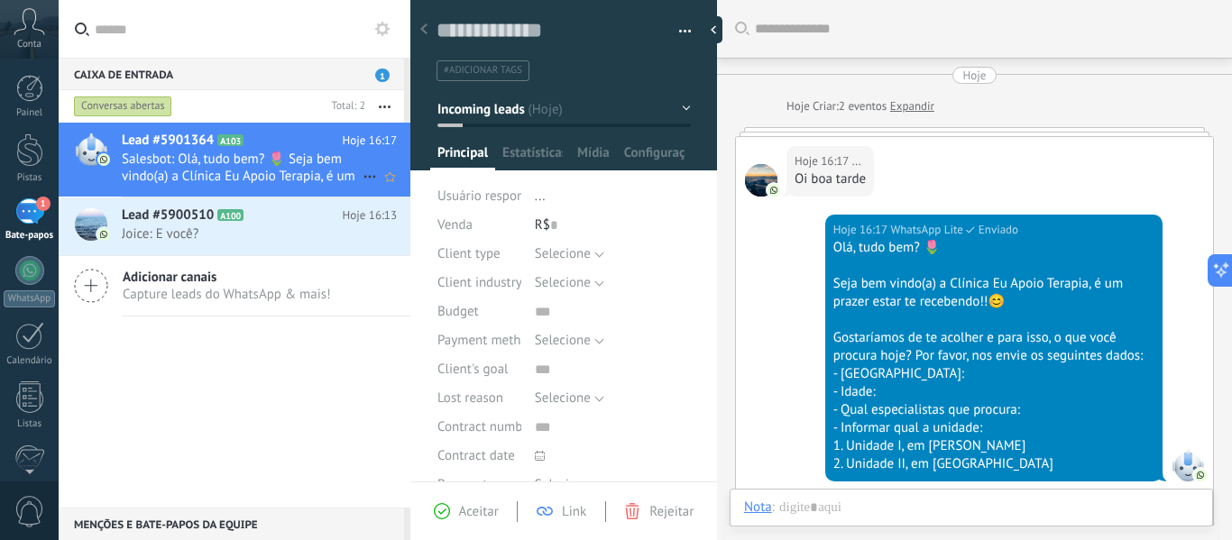
scroll to position [27, 0]
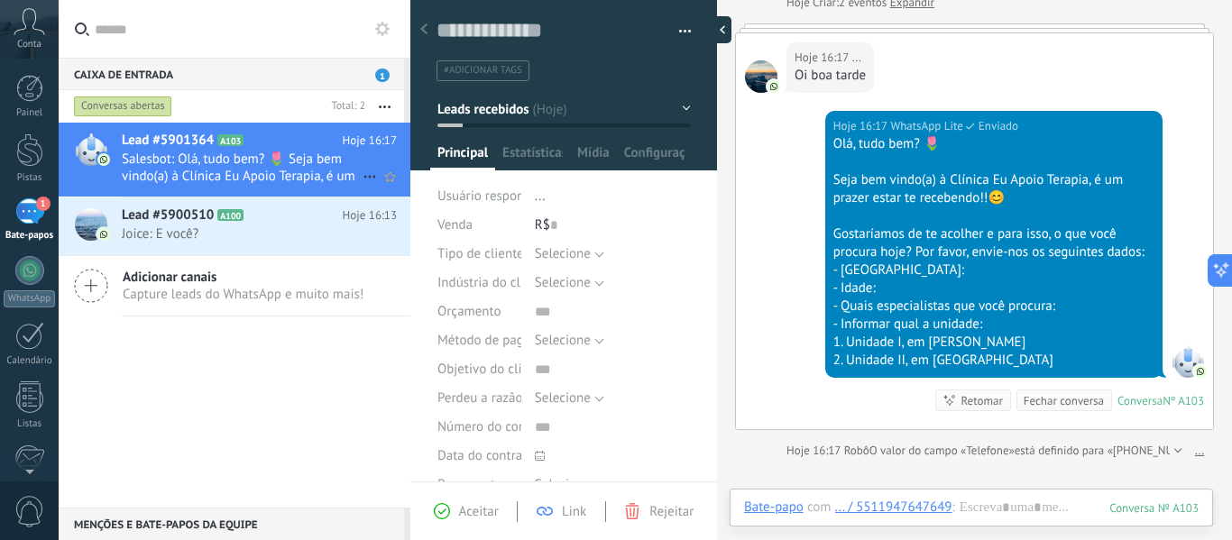
click at [722, 23] on div at bounding box center [717, 29] width 27 height 27
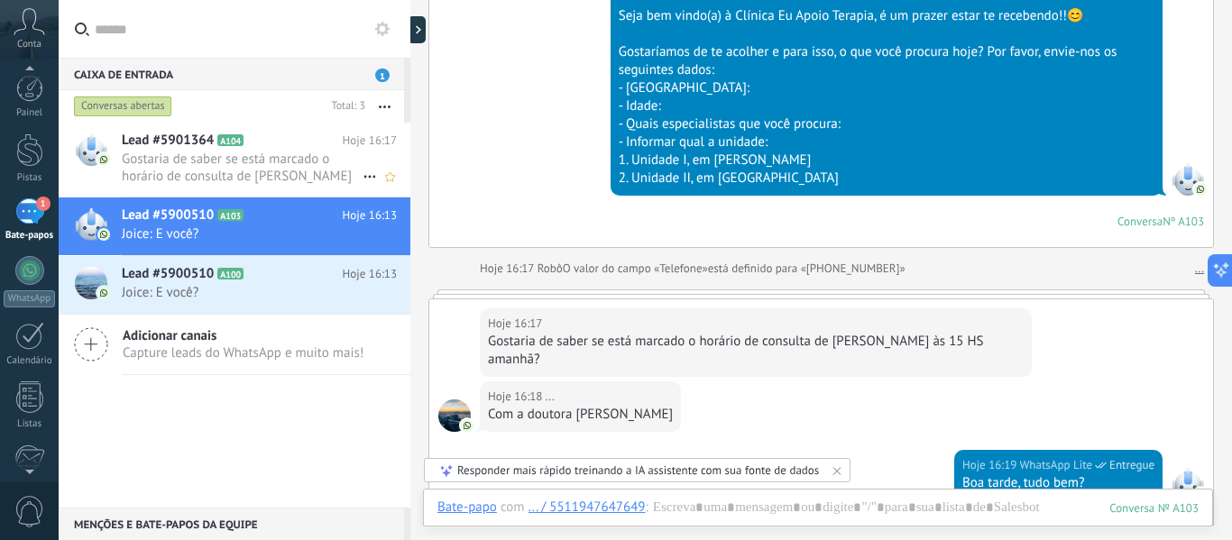
scroll to position [73, 0]
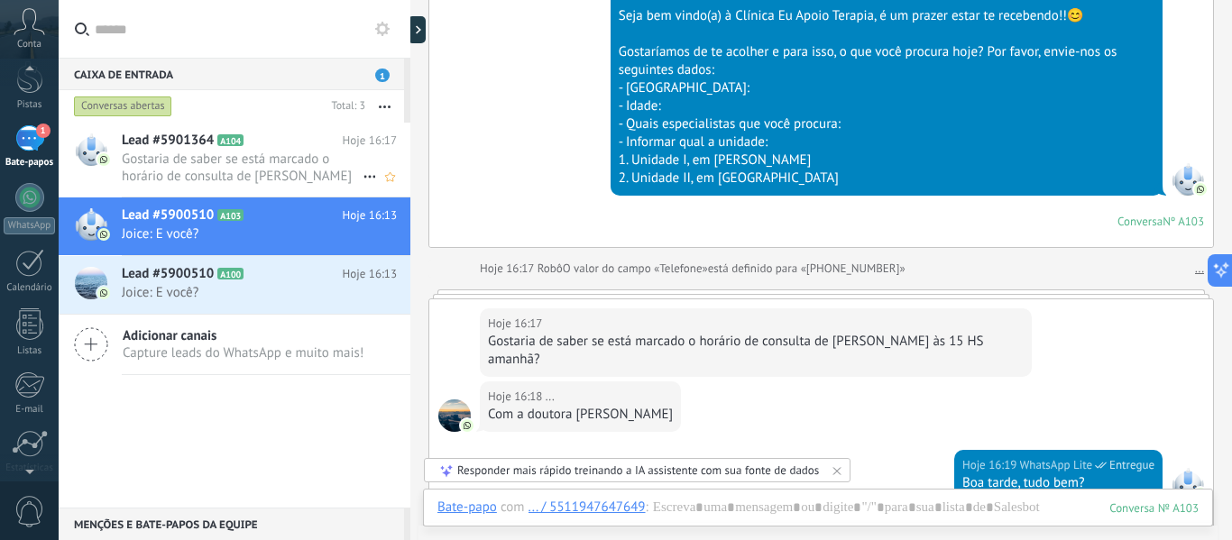
click at [33, 482] on div "0" at bounding box center [29, 511] width 59 height 60
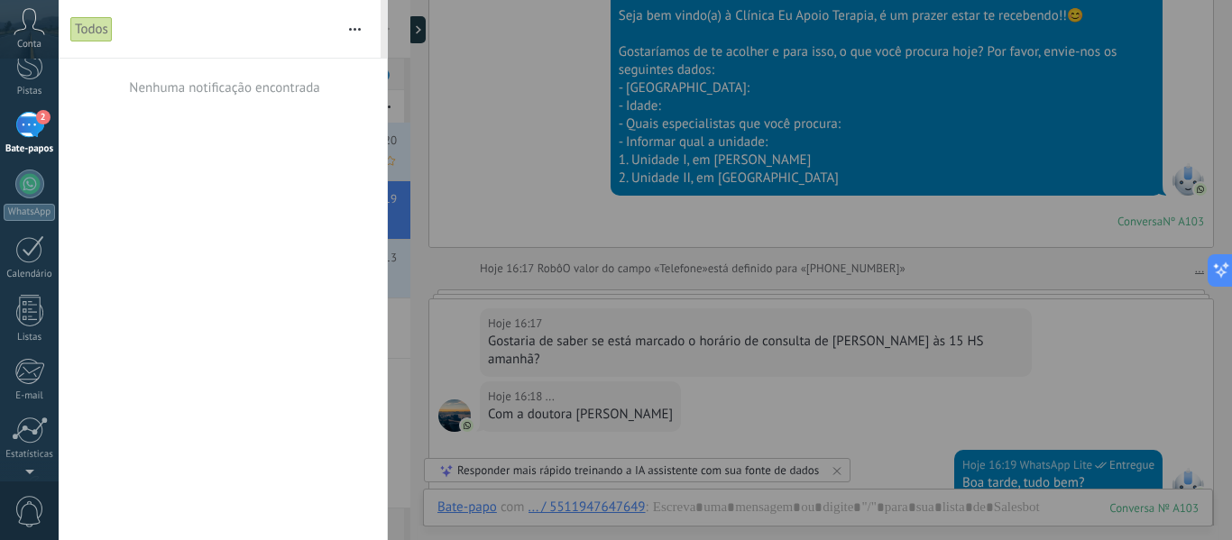
scroll to position [0, 0]
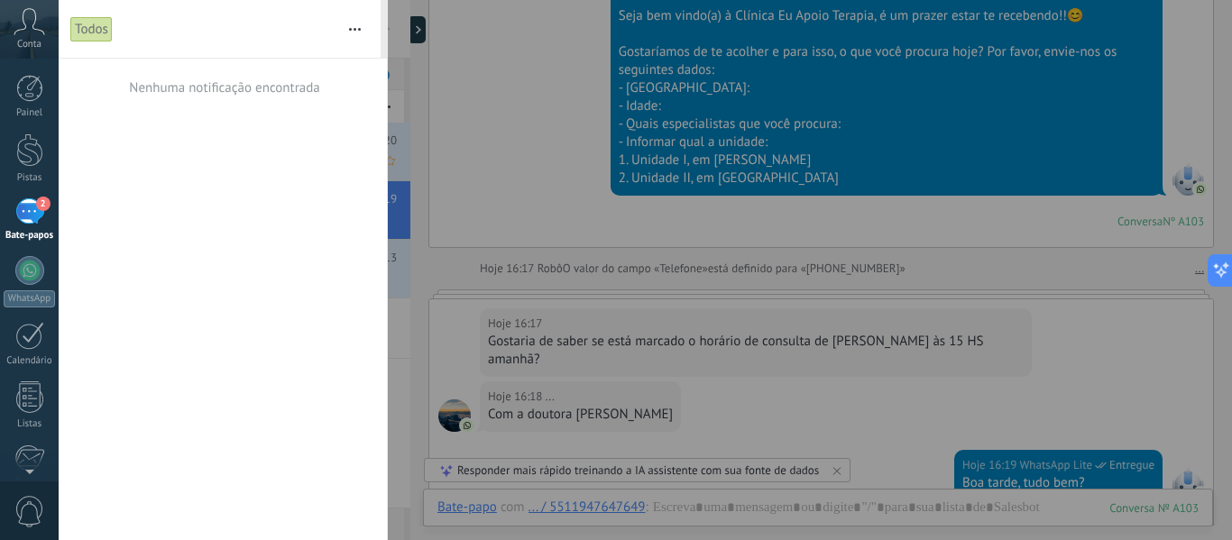
click at [526, 280] on div at bounding box center [616, 270] width 1232 height 540
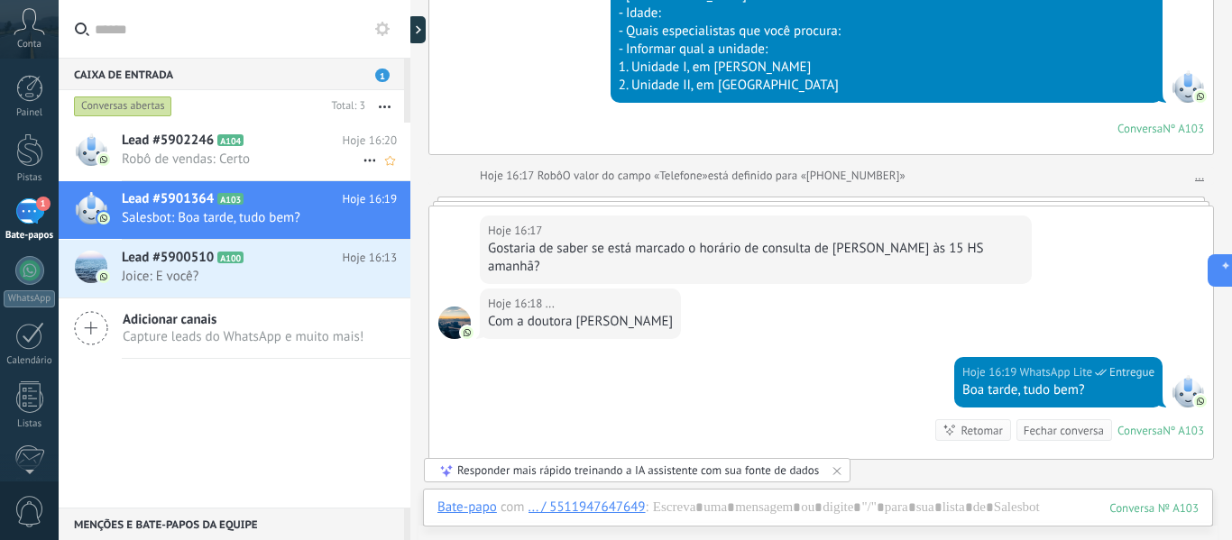
scroll to position [595, 0]
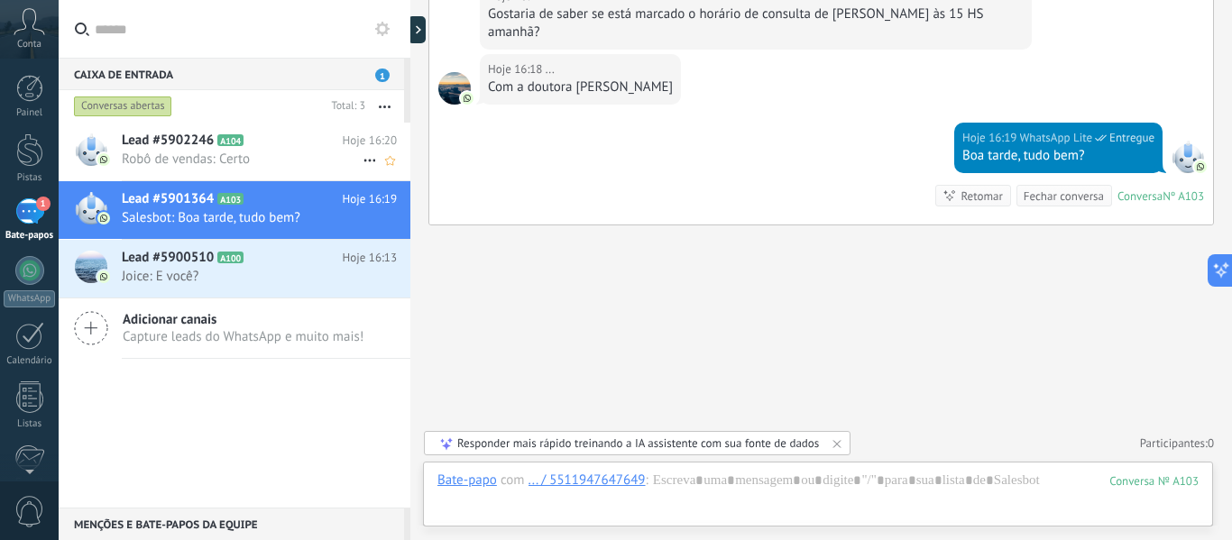
drag, startPoint x: 156, startPoint y: 411, endPoint x: 101, endPoint y: 355, distance: 79.1
click at [156, 411] on div "Lead #5902246 A104 Hoje 16:20 Robô de vendas: Certo Lead #5901364 A103" at bounding box center [235, 315] width 352 height 385
click at [24, 195] on div "Painel Pistas 1 Bate-papos WhatsApp Clientes" at bounding box center [29, 383] width 59 height 617
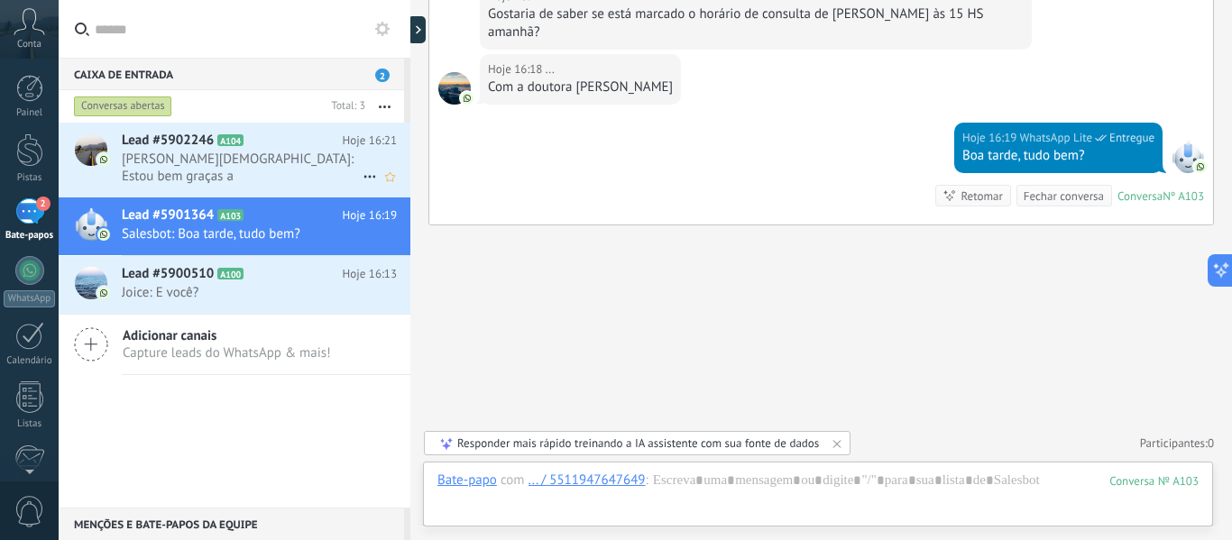
click at [31, 225] on div "2" at bounding box center [29, 211] width 29 height 26
